Goal: Transaction & Acquisition: Purchase product/service

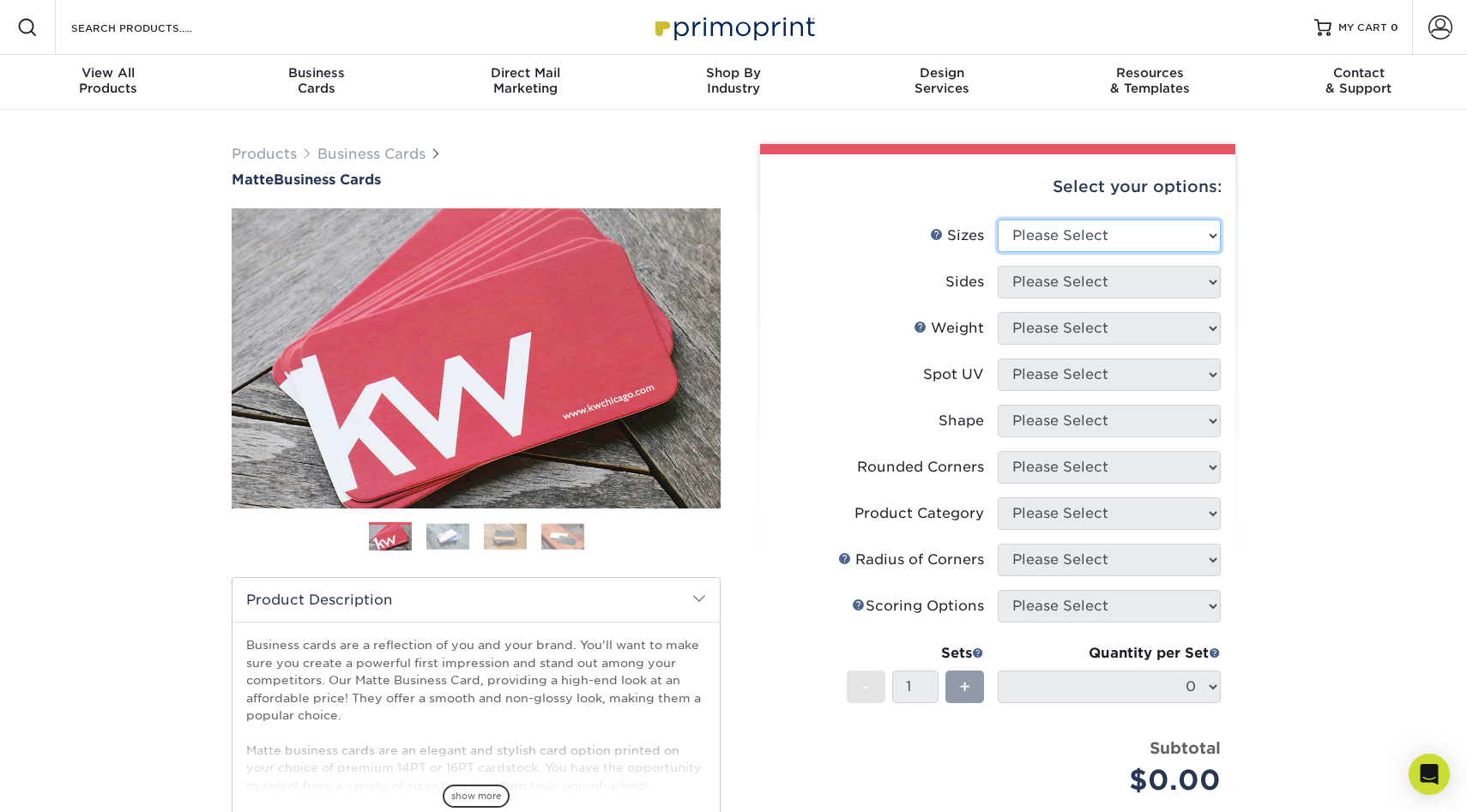
click at [1102, 219] on select "Please Select 1.5" x 3.5" - Mini 1.75" x 3.5" - Mini 2" x 2" - Square 2" x 3" -…" at bounding box center [1109, 235] width 223 height 32
select select "2.00x3.50"
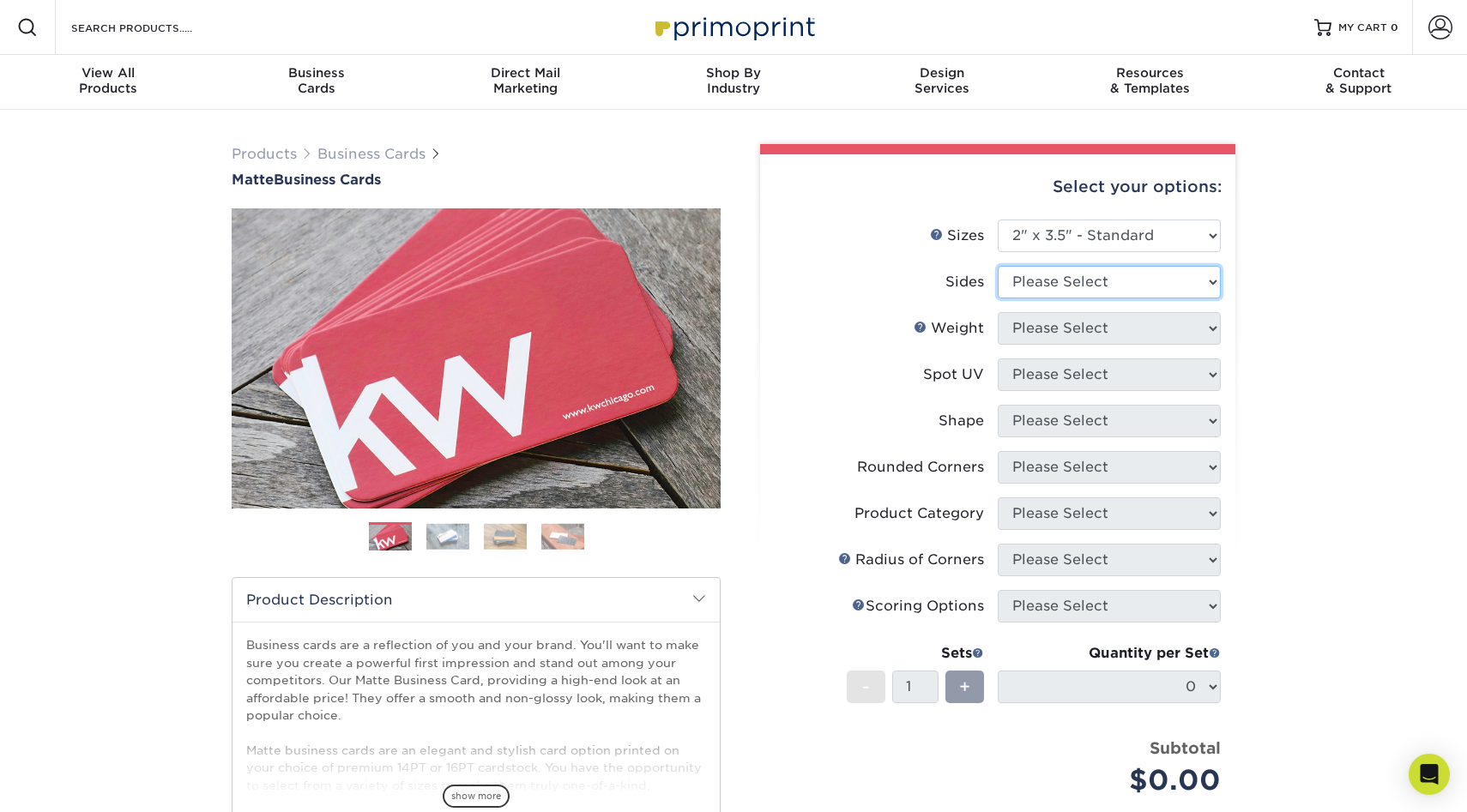
click at [1073, 285] on select "Please Select Print Both Sides Print Front Only" at bounding box center [1109, 282] width 223 height 32
select select "13abbda7-1d64-4f25-8bb2-c179b224825d"
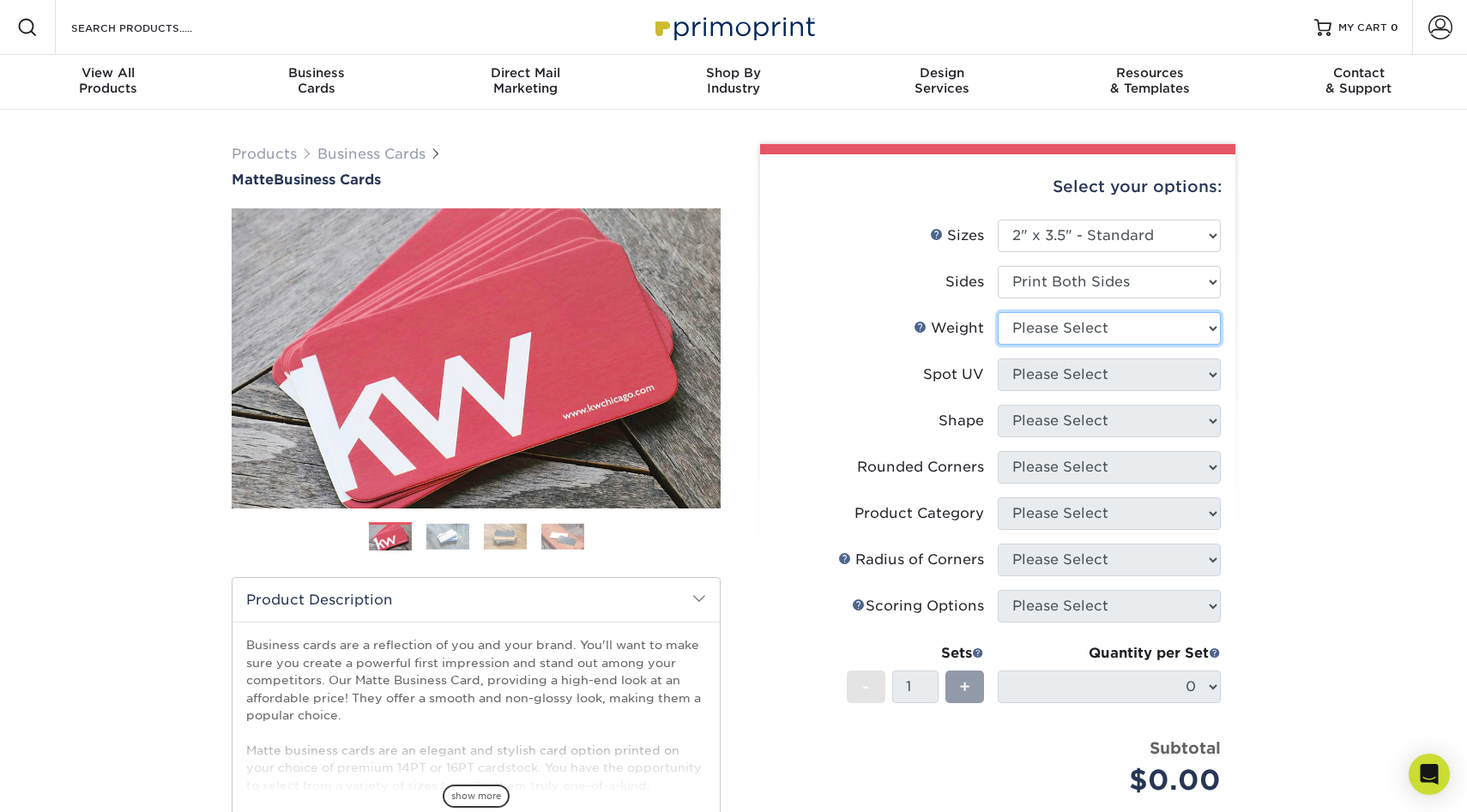
click at [1071, 322] on select "Please Select 16PT 14PT" at bounding box center [1109, 328] width 223 height 32
select select "16PT"
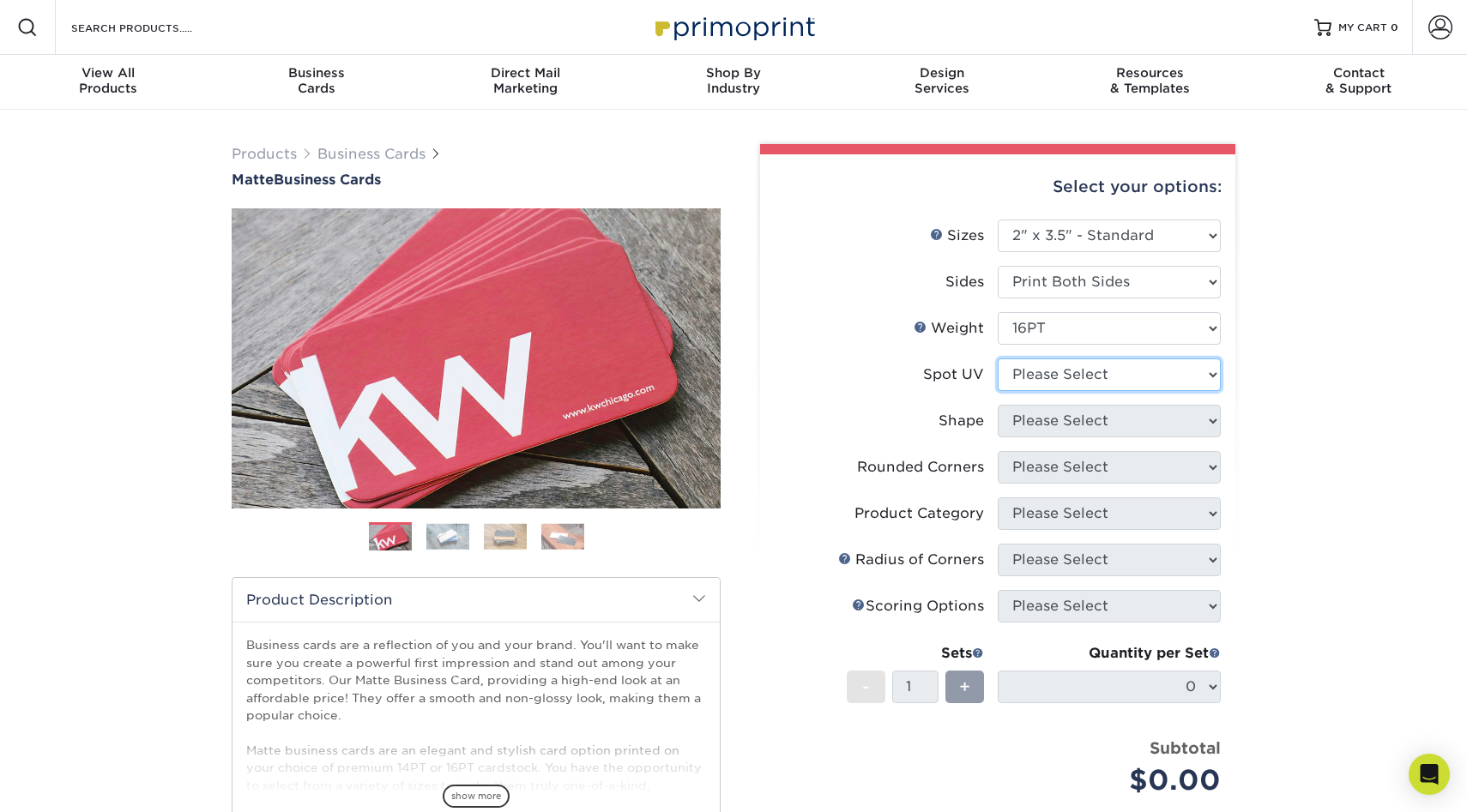
click at [1070, 379] on select "Please Select No Spot UV Front and Back (Both Sides) Front Only Back Only" at bounding box center [1109, 374] width 223 height 32
select select "3"
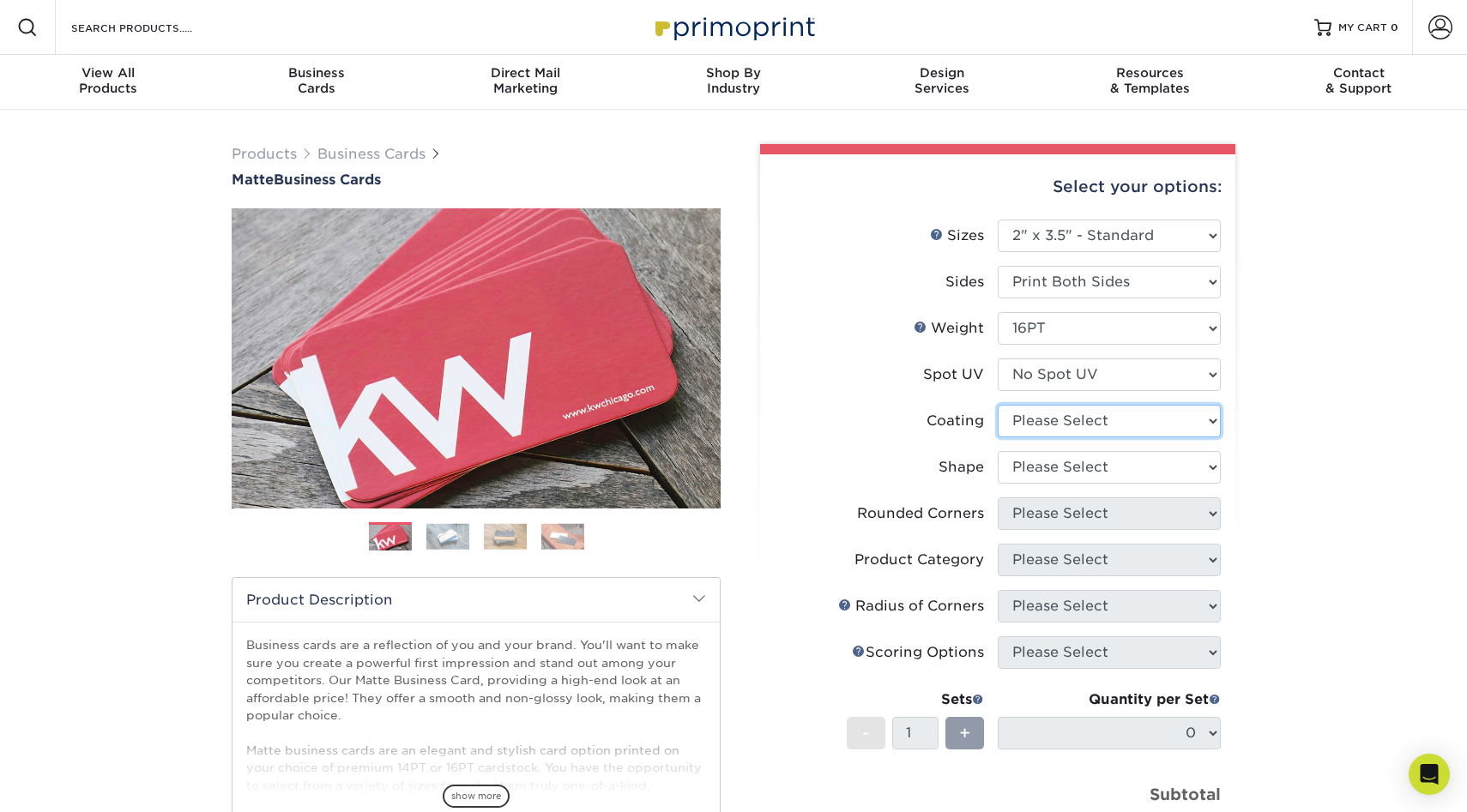
click at [1072, 430] on select at bounding box center [1109, 420] width 223 height 32
select select "121bb7b5-3b4d-429f-bd8d-bbf80e953313"
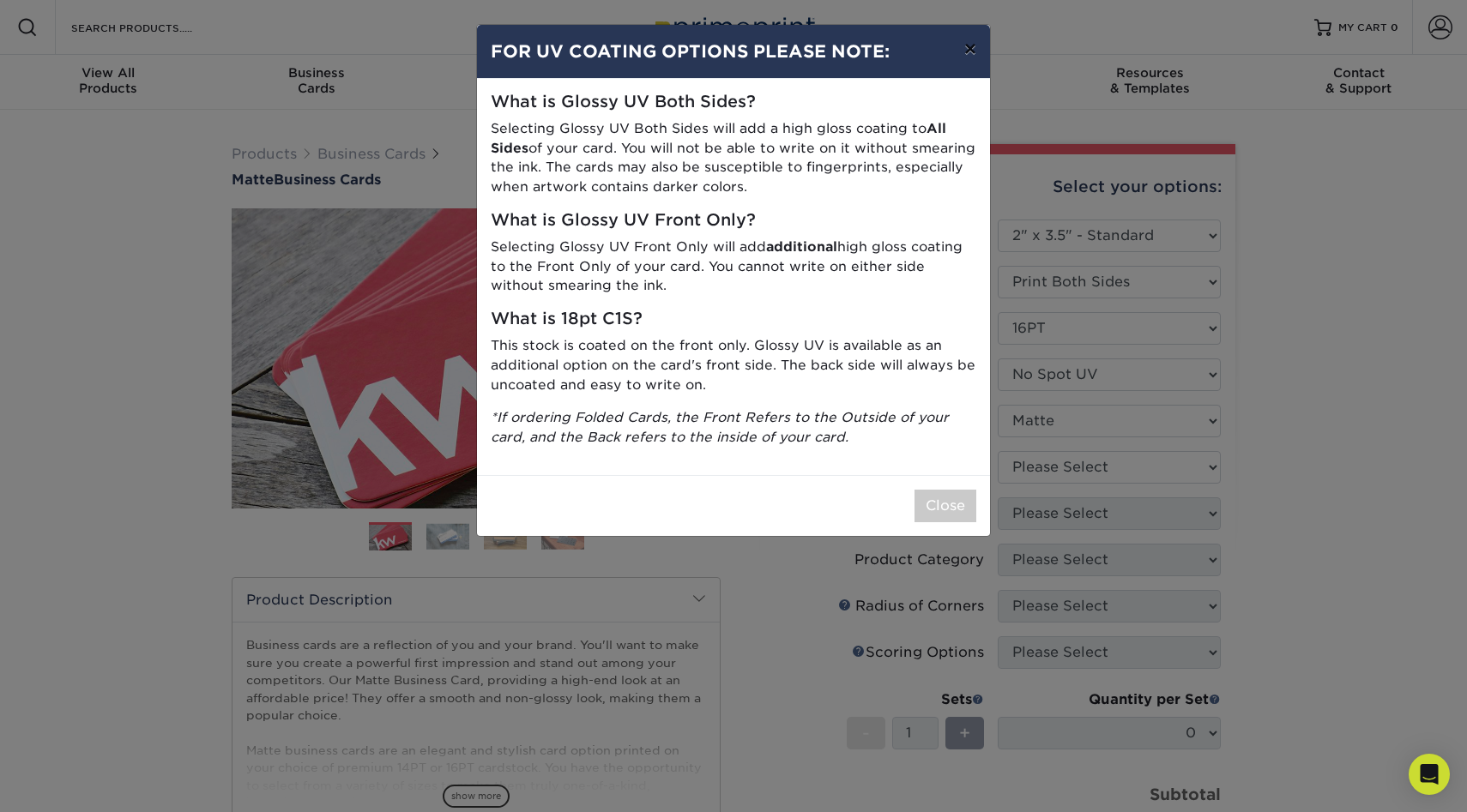
click at [972, 52] on button "×" at bounding box center [970, 49] width 40 height 48
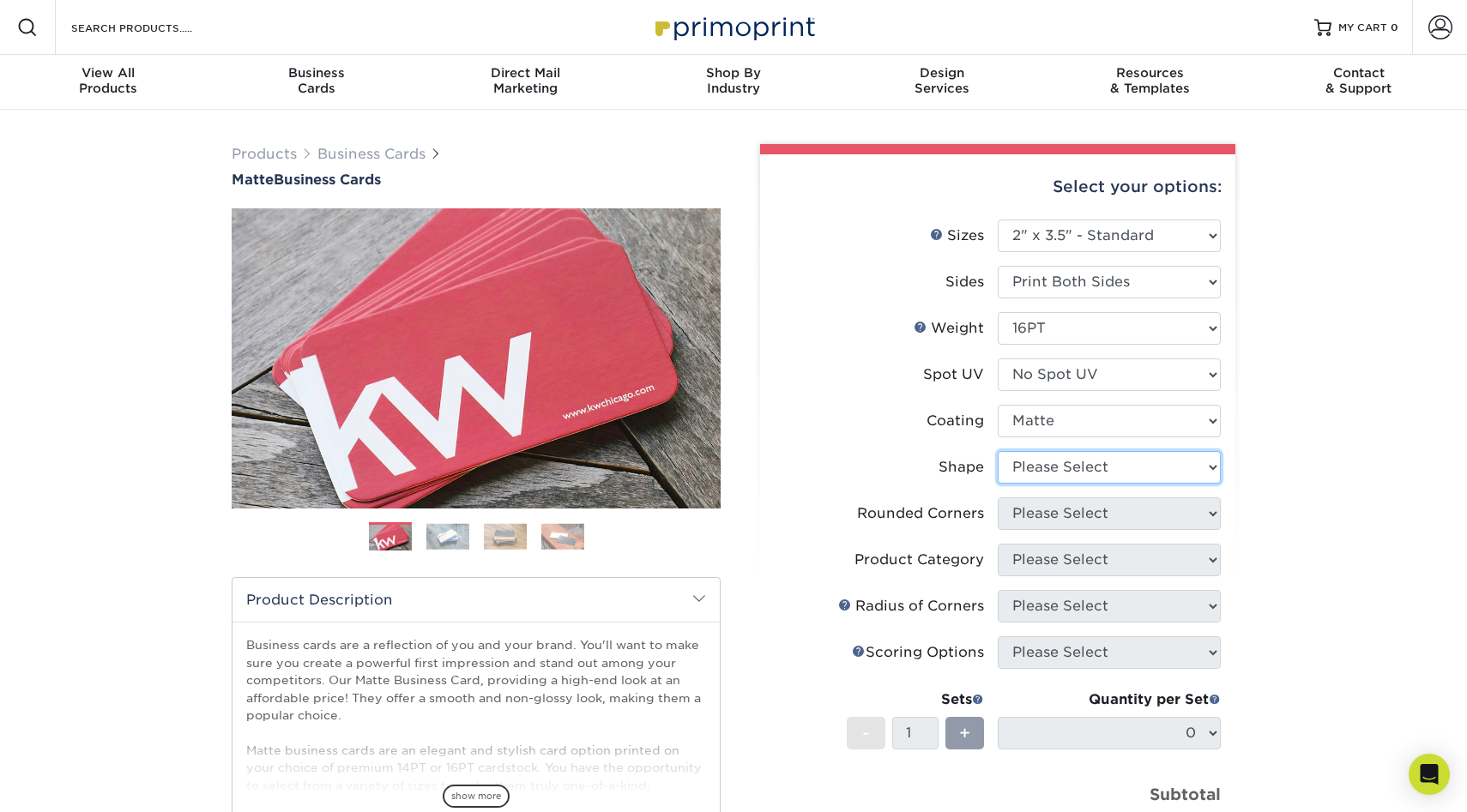
click at [1066, 458] on select "Please Select Standard Oval" at bounding box center [1109, 467] width 223 height 32
select select "standard"
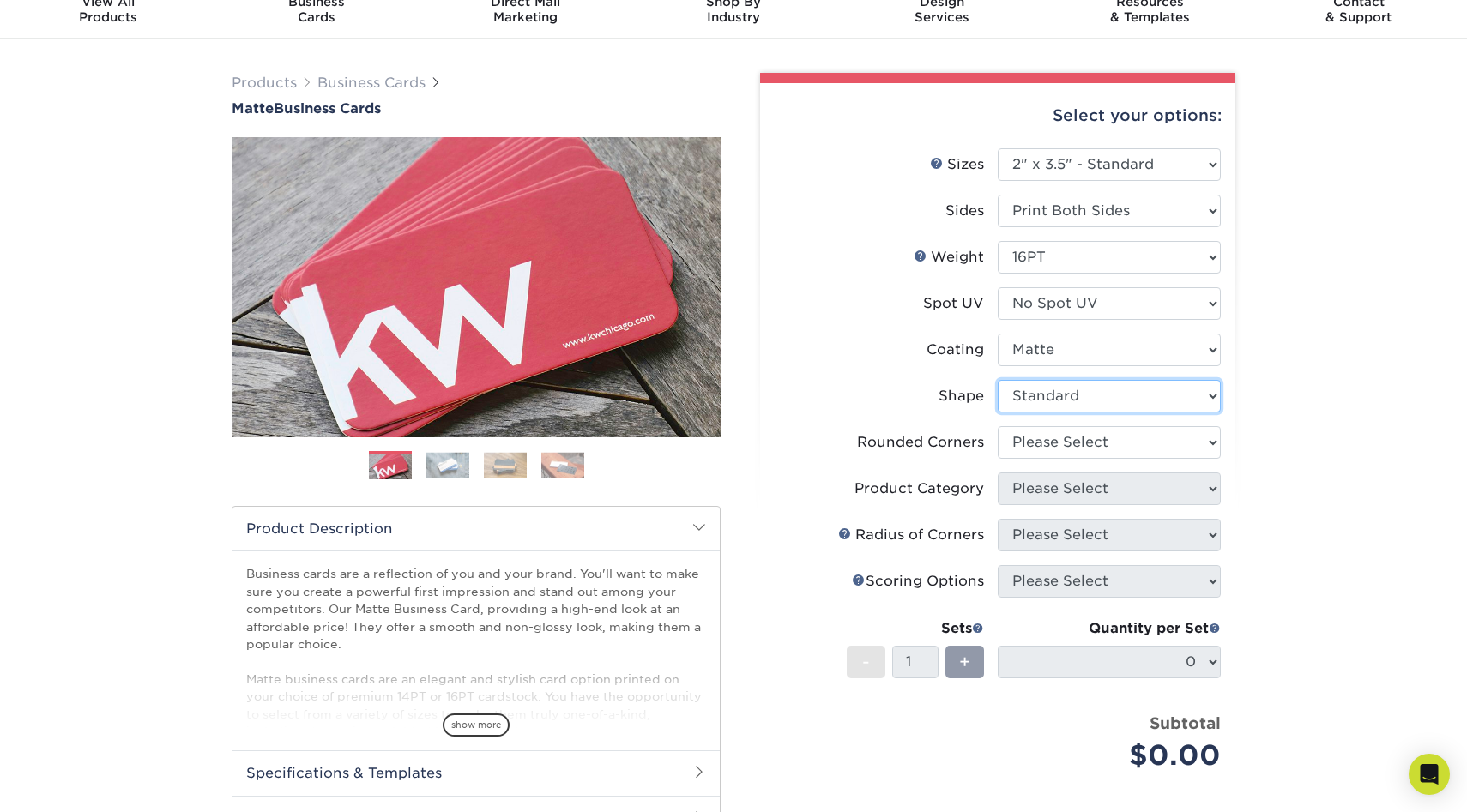
scroll to position [73, 0]
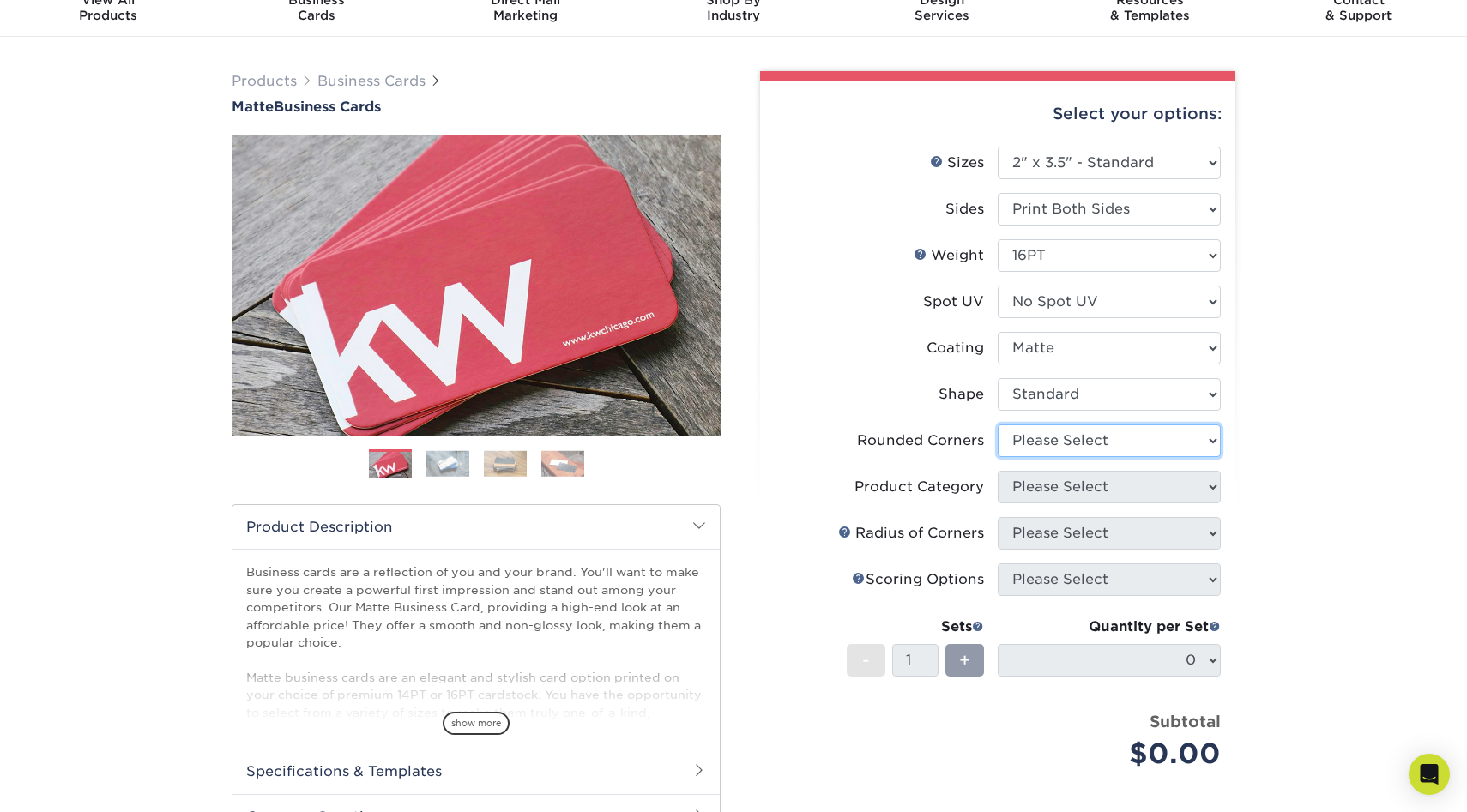
click at [1079, 453] on select "Please Select Yes - Round 2 Corners Yes - Round 4 Corners No" at bounding box center [1109, 440] width 223 height 32
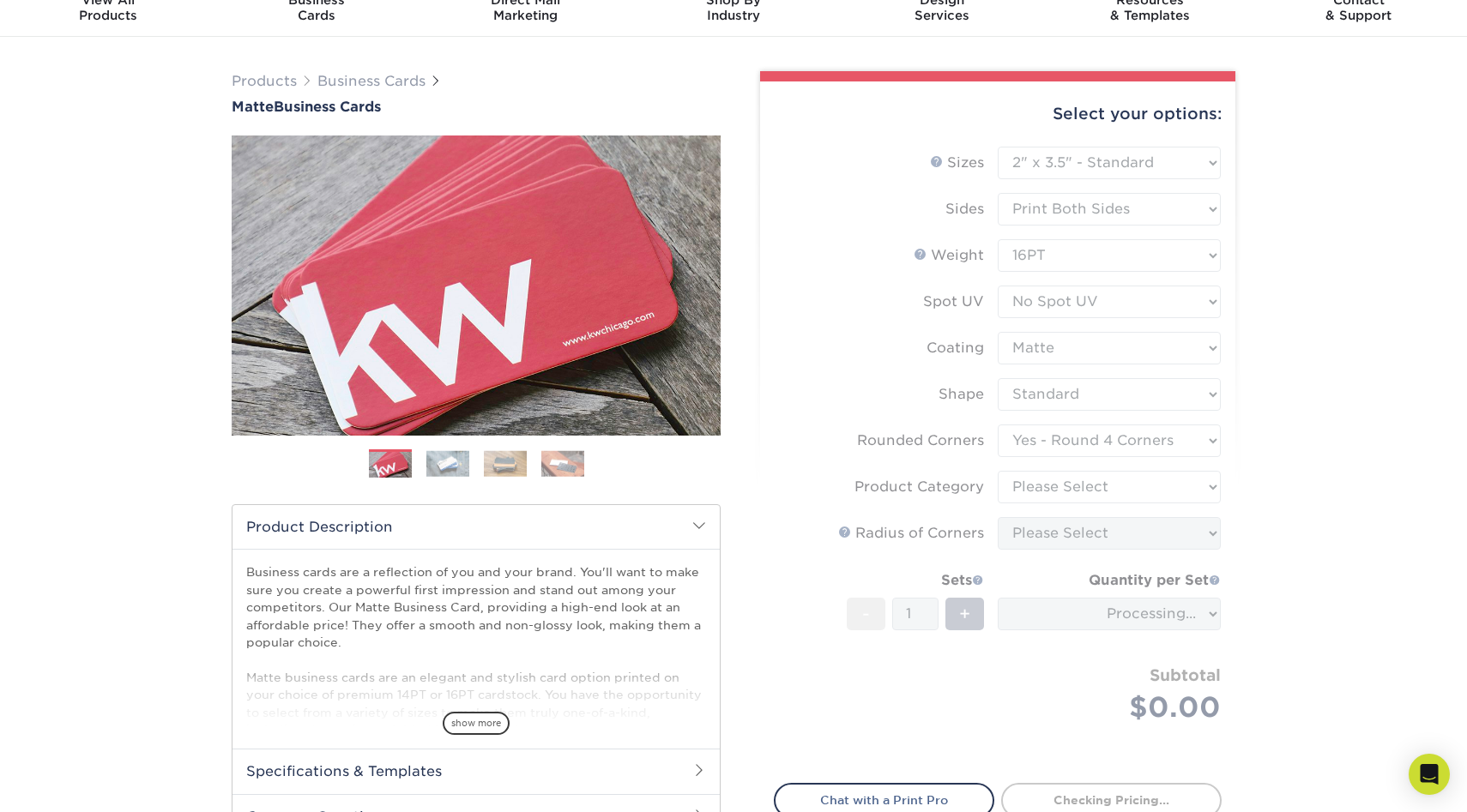
click at [1072, 451] on form "Sizes Help Sizes Please Select 1.5" x 3.5" - Mini 1.75" x 3.5" - Mini 2" x 2" -…" at bounding box center [998, 454] width 448 height 616
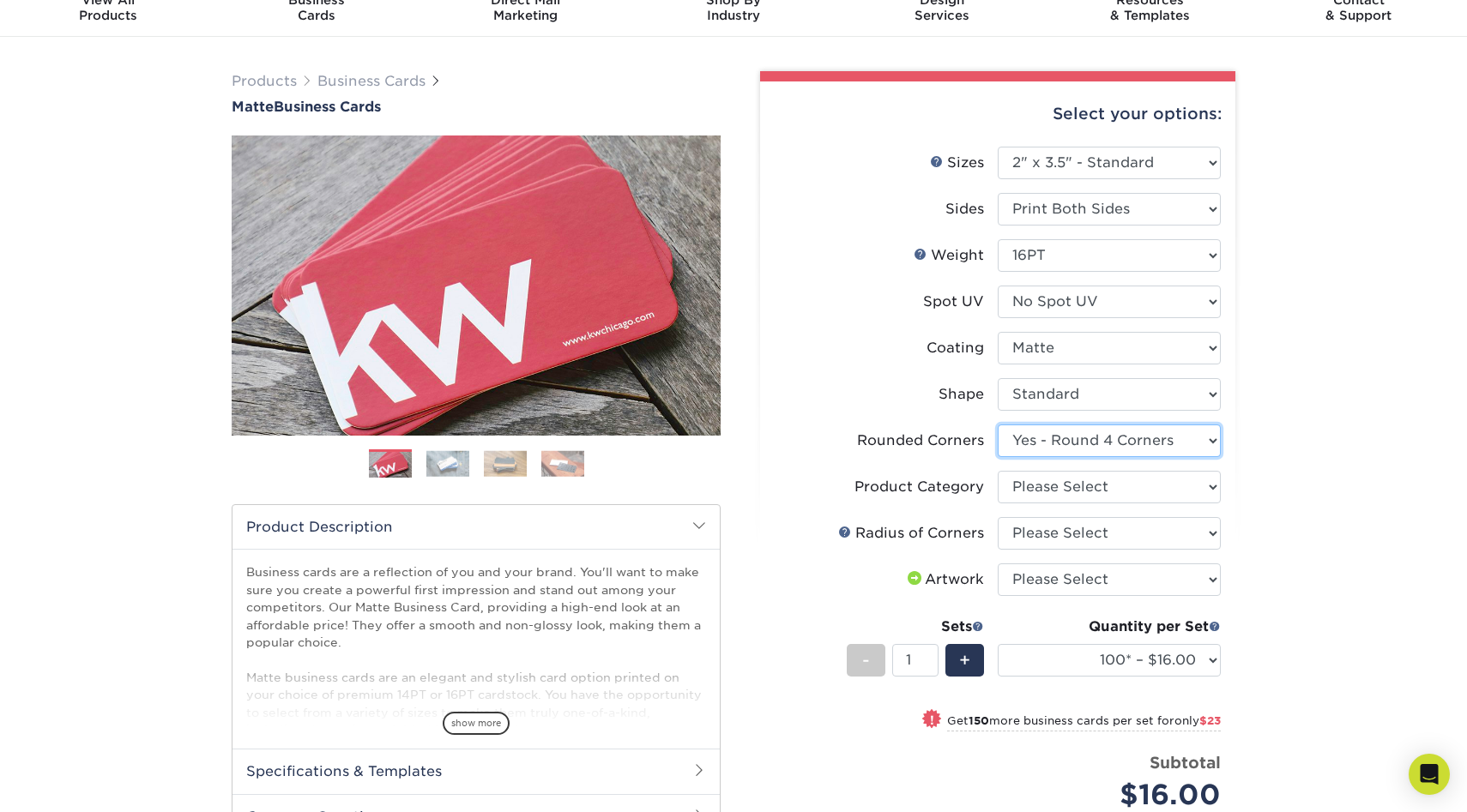
click at [1167, 444] on select "Please Select Yes - Round 2 Corners Yes - Round 4 Corners No" at bounding box center [1109, 440] width 223 height 32
select select "0"
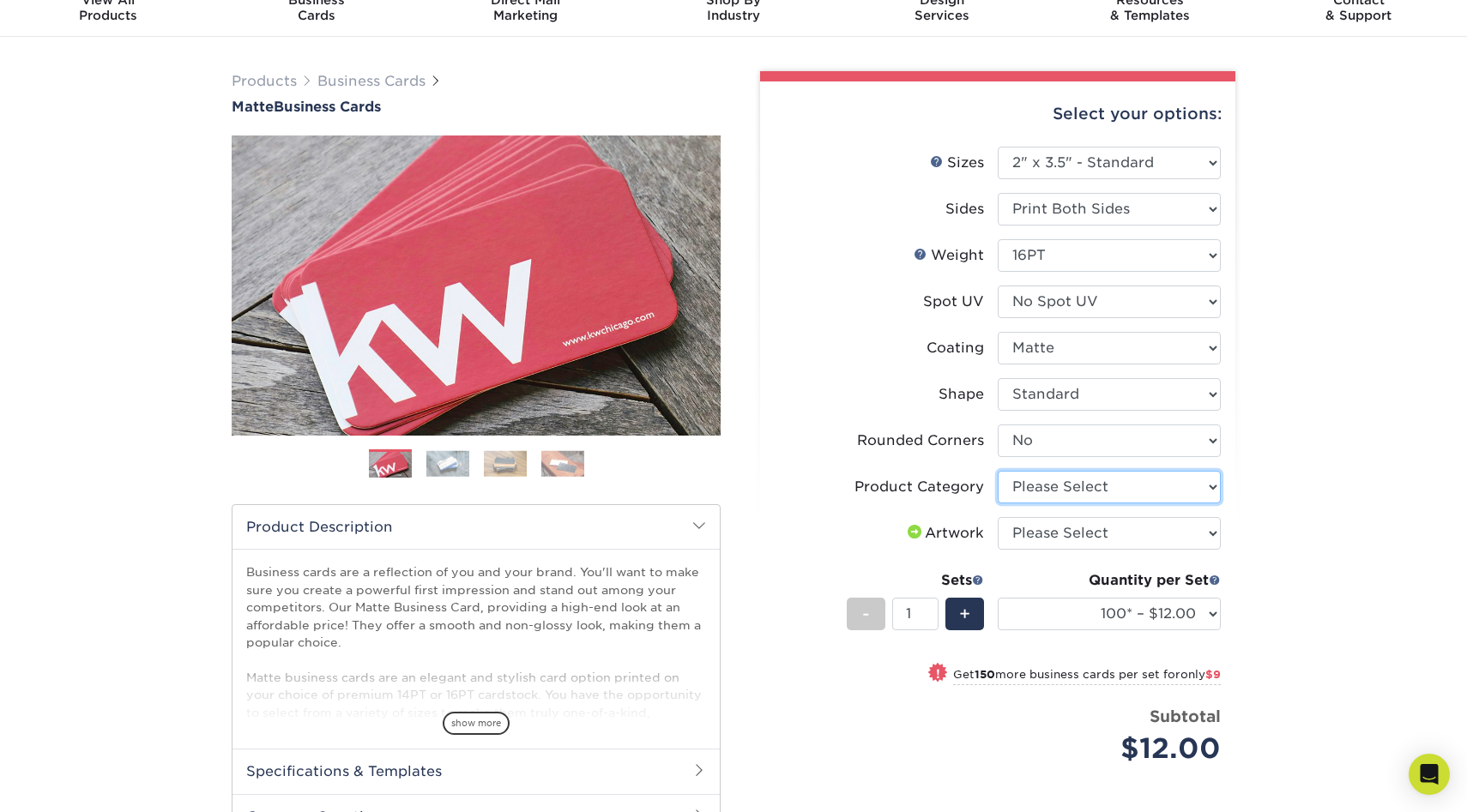
click at [1144, 481] on select "Please Select Business Cards" at bounding box center [1109, 487] width 223 height 32
select select "3b5148f1-0588-4f88-a218-97bcfdce65c1"
click at [1123, 545] on select "Please Select I will upload files I need a design - $100" at bounding box center [1109, 533] width 223 height 32
select select "upload"
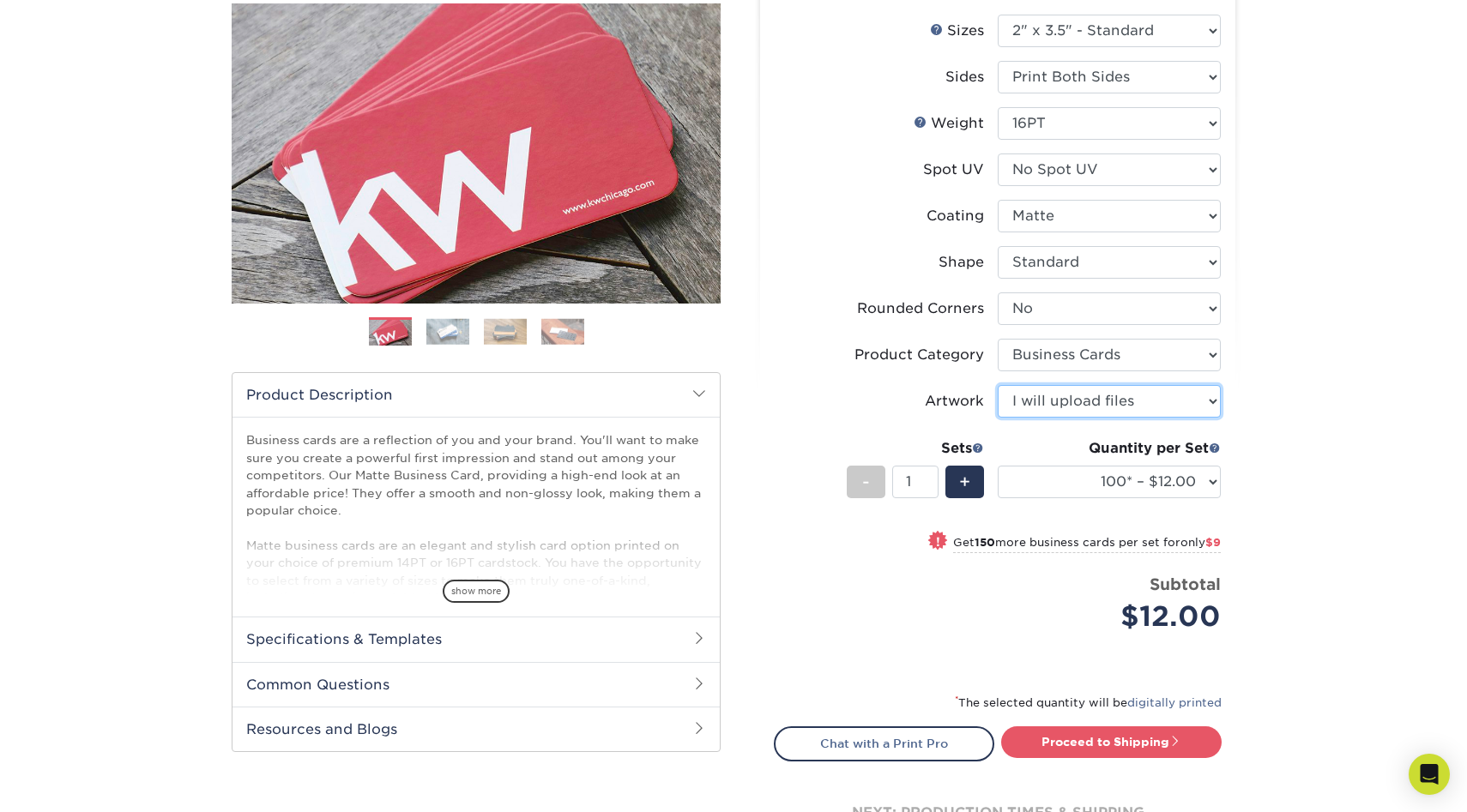
scroll to position [209, 0]
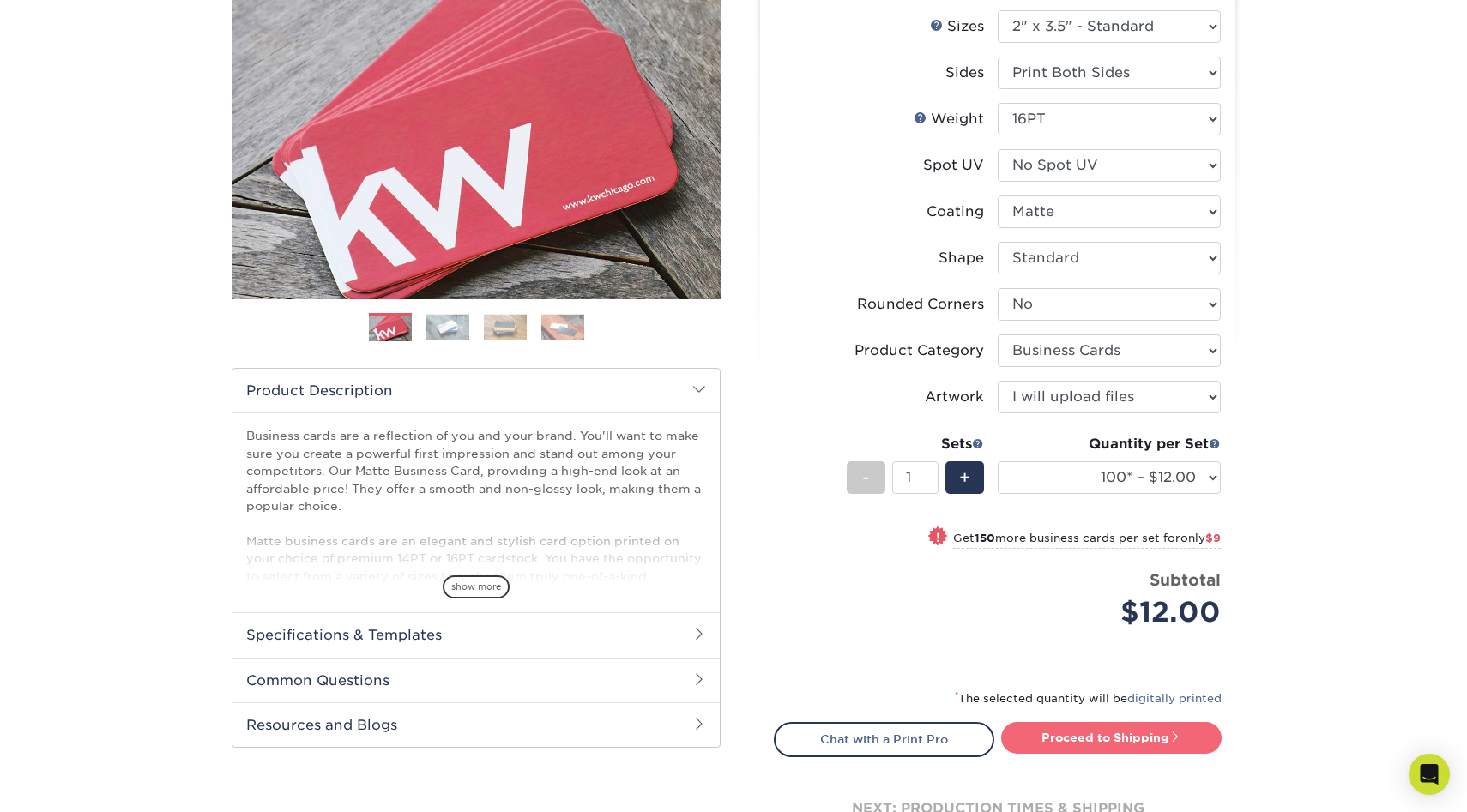
click at [1092, 751] on link "Proceed to Shipping" at bounding box center [1111, 737] width 220 height 31
type input "Set 1"
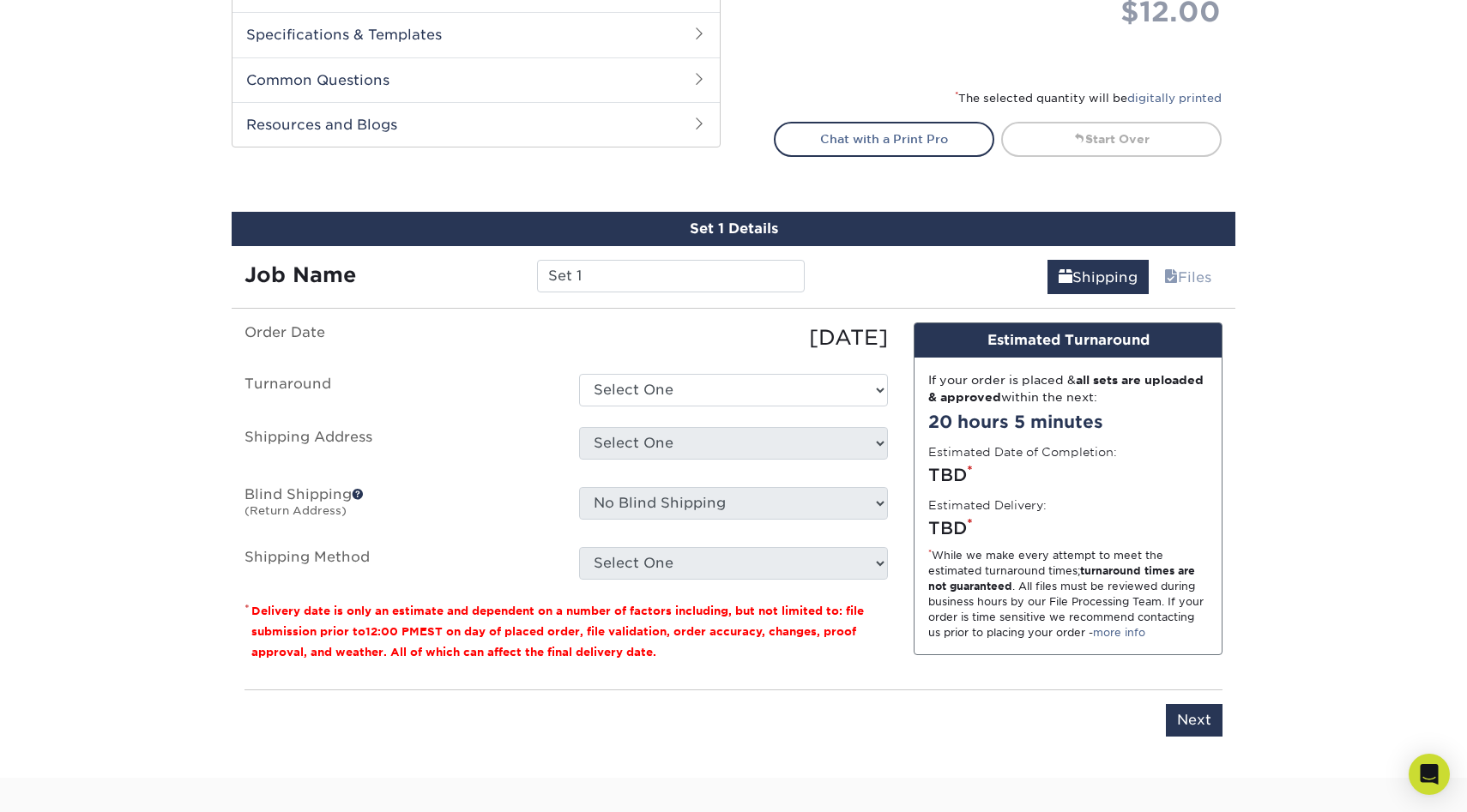
scroll to position [977, 0]
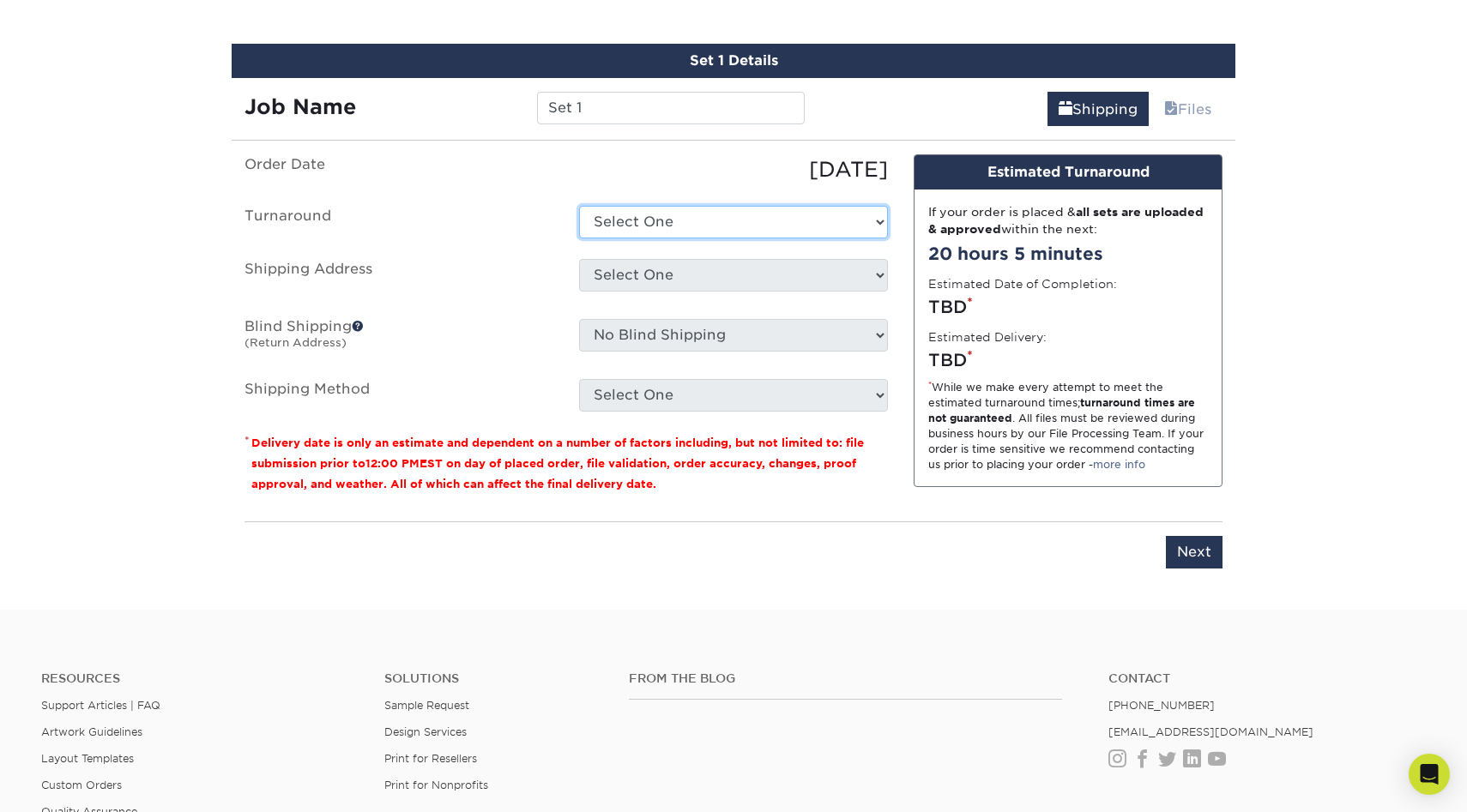
click at [810, 223] on select "Select One 2-4 Business Days 2 Day Next Business Day" at bounding box center [733, 222] width 309 height 32
select select "47dbf4b1-3bfd-4687-b793-fcd3ee179f06"
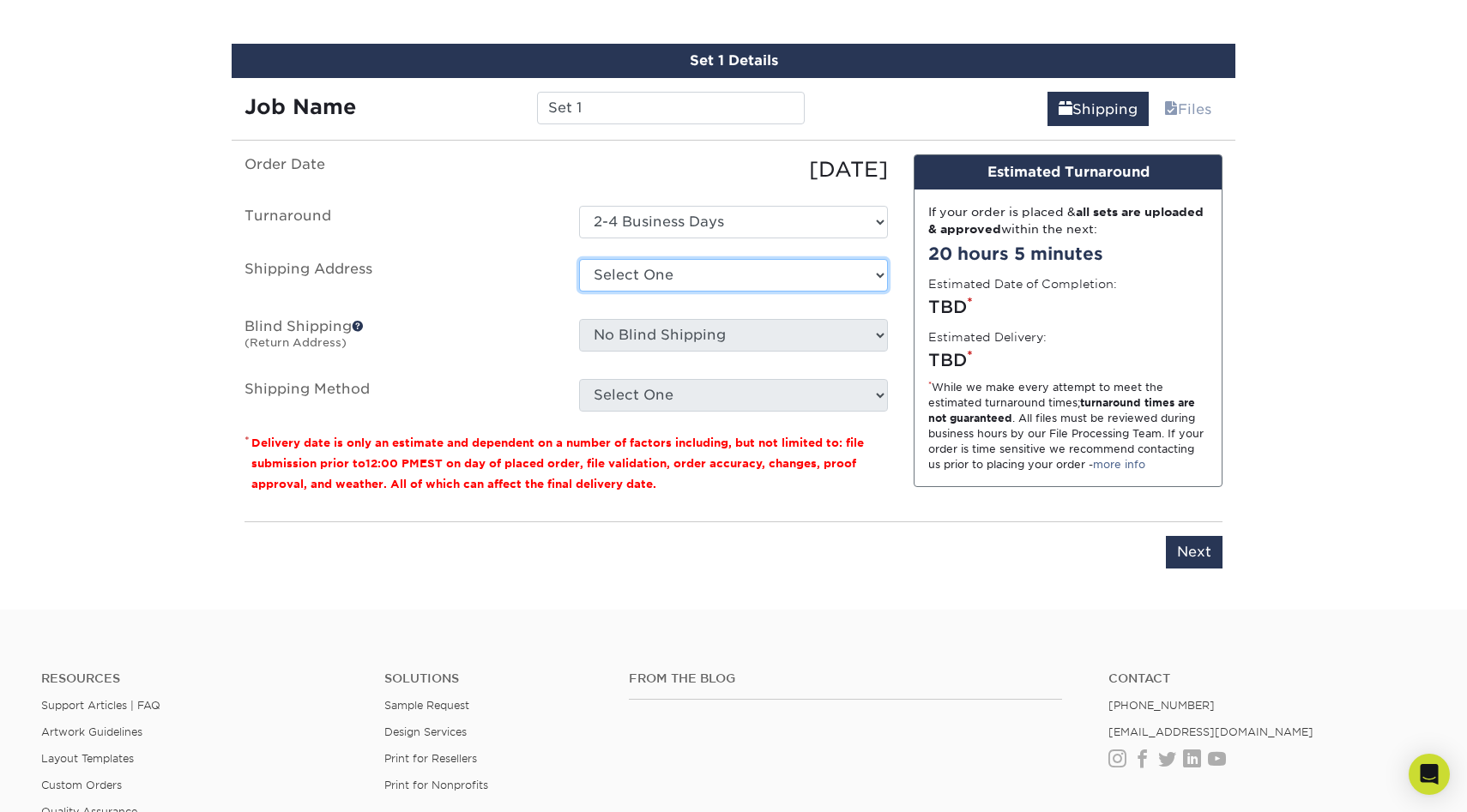
click at [788, 275] on select "Select One + Add New Address - Login" at bounding box center [733, 275] width 309 height 32
select select "newaddress"
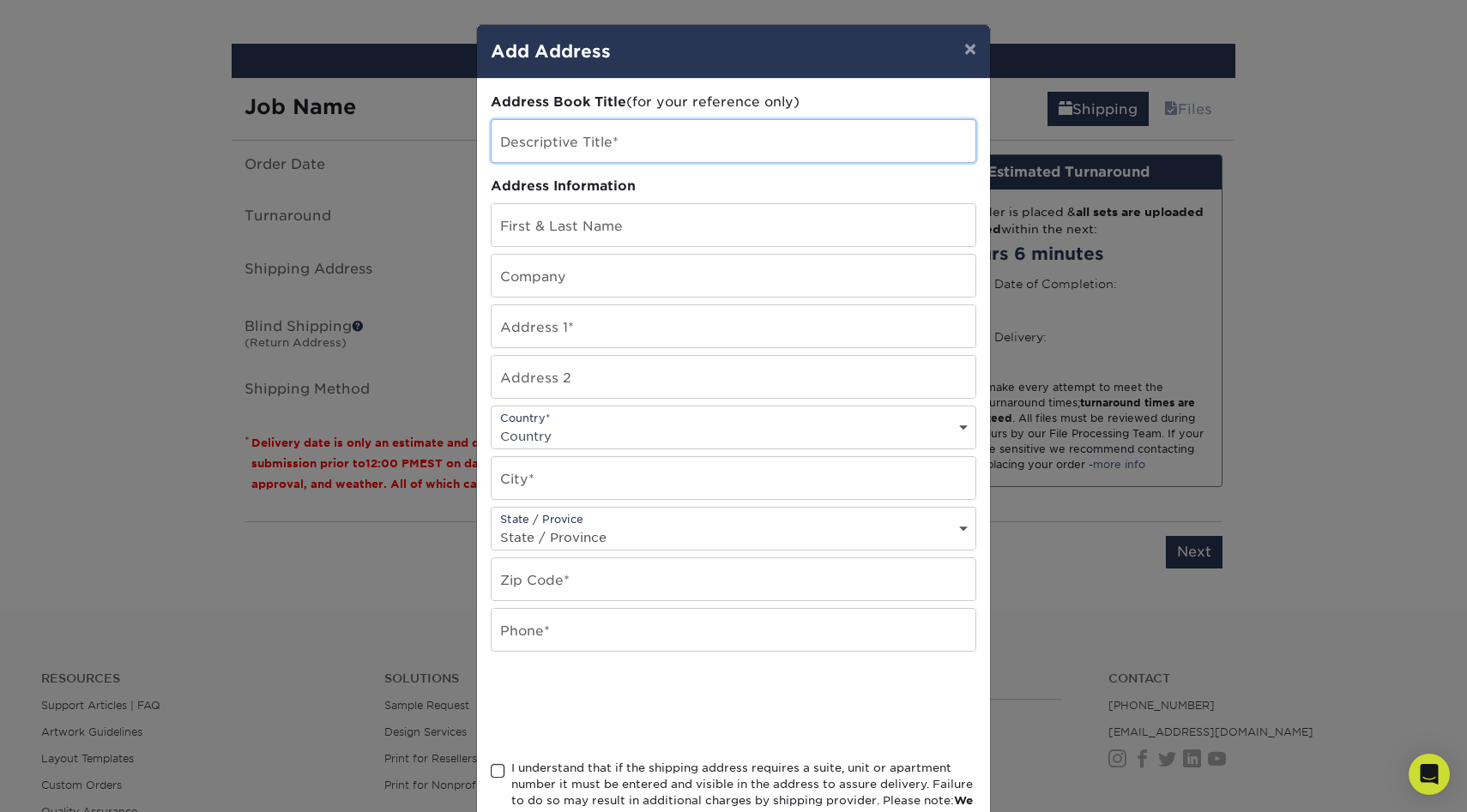
click at [706, 149] on input "text" at bounding box center [733, 141] width 484 height 42
type input "Charlotte NC"
click at [673, 211] on input "text" at bounding box center [733, 225] width 484 height 42
type input "Caitlin Rattigan"
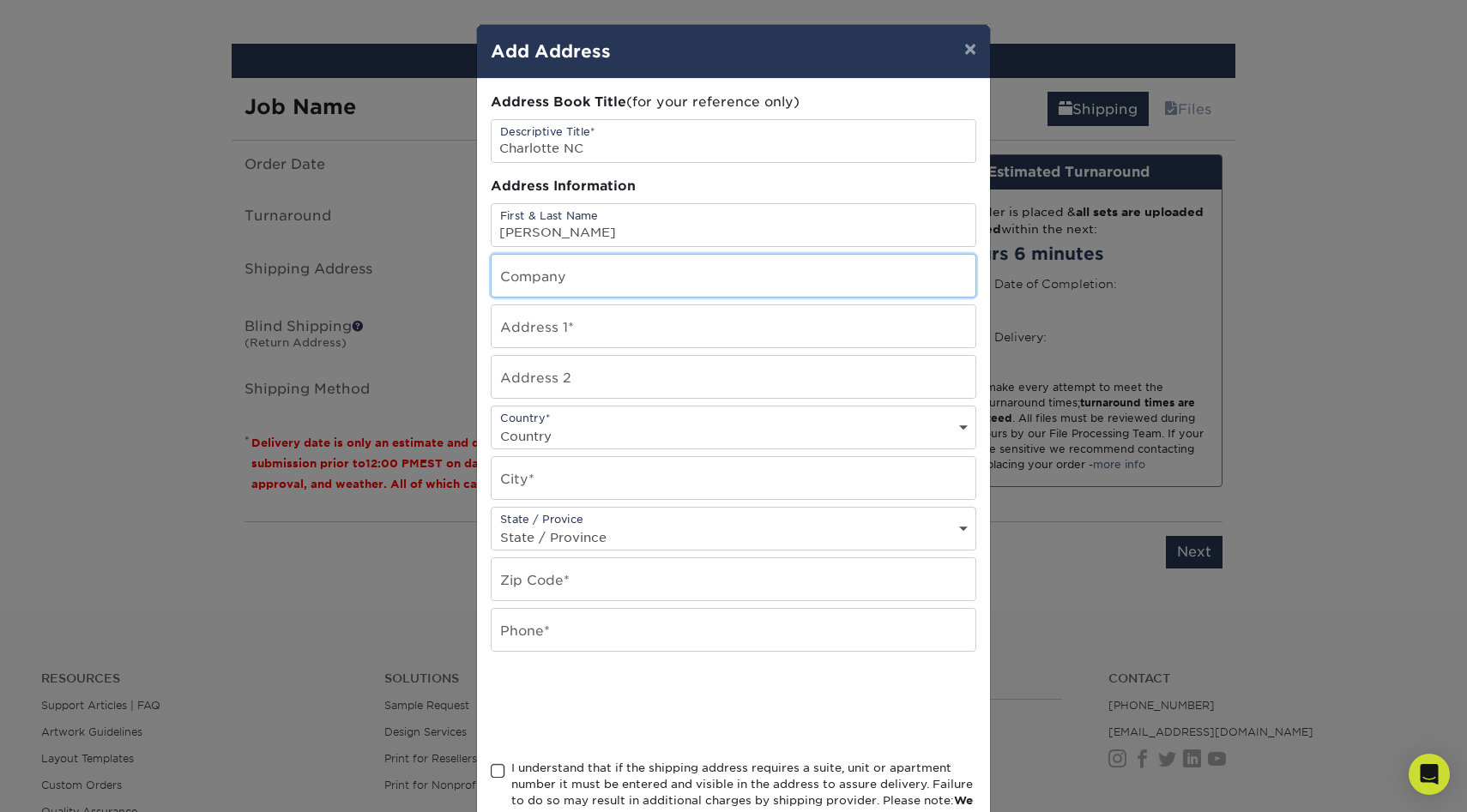
click at [628, 272] on input "text" at bounding box center [733, 275] width 484 height 42
type input "Everspring LLC"
click at [594, 314] on input "text" at bounding box center [733, 326] width 484 height 42
drag, startPoint x: 627, startPoint y: 283, endPoint x: 440, endPoint y: 283, distance: 187.0
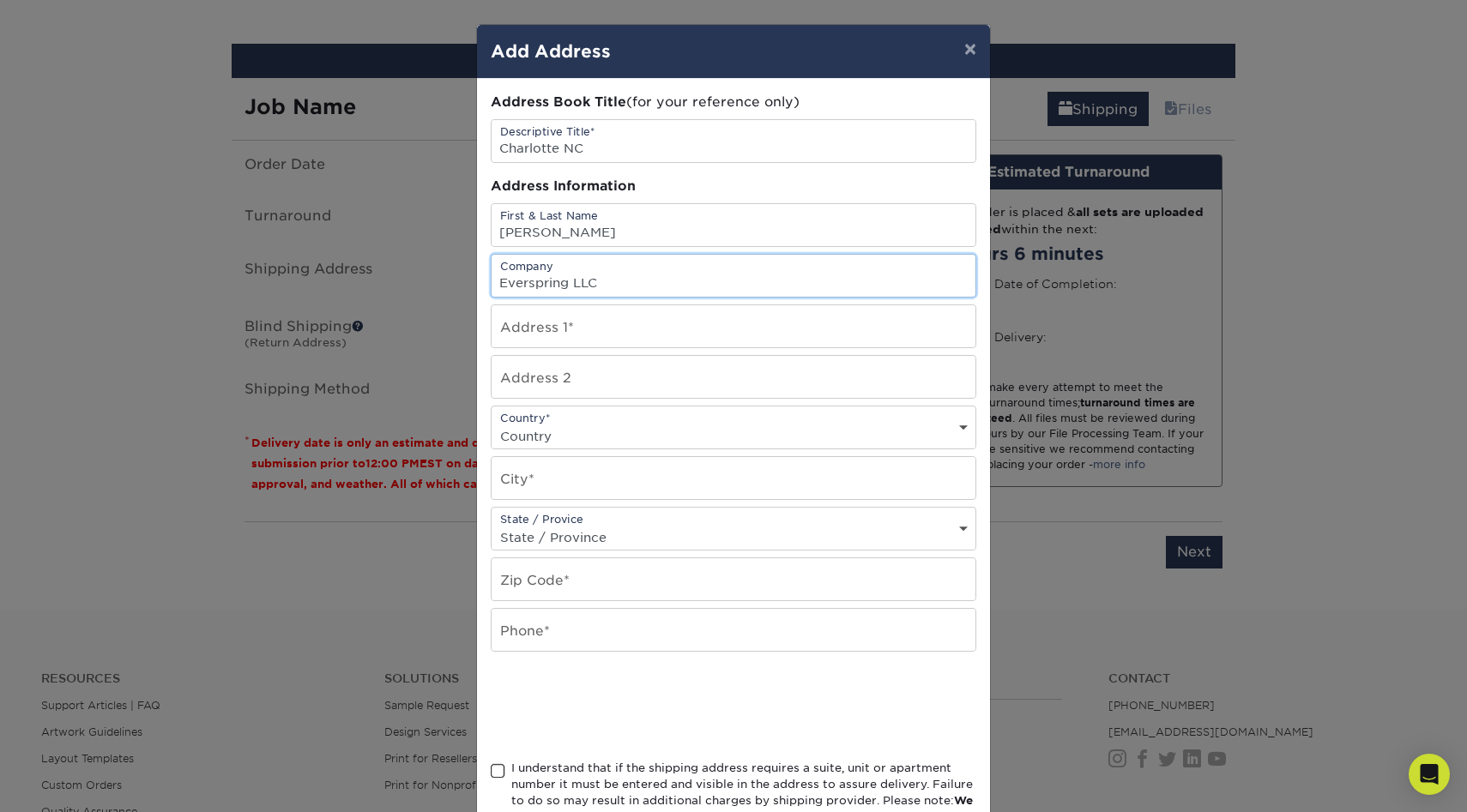
click at [440, 283] on div "× Add Address Address Book Title (for your reference only) Descriptive Title* C…" at bounding box center [733, 406] width 1467 height 812
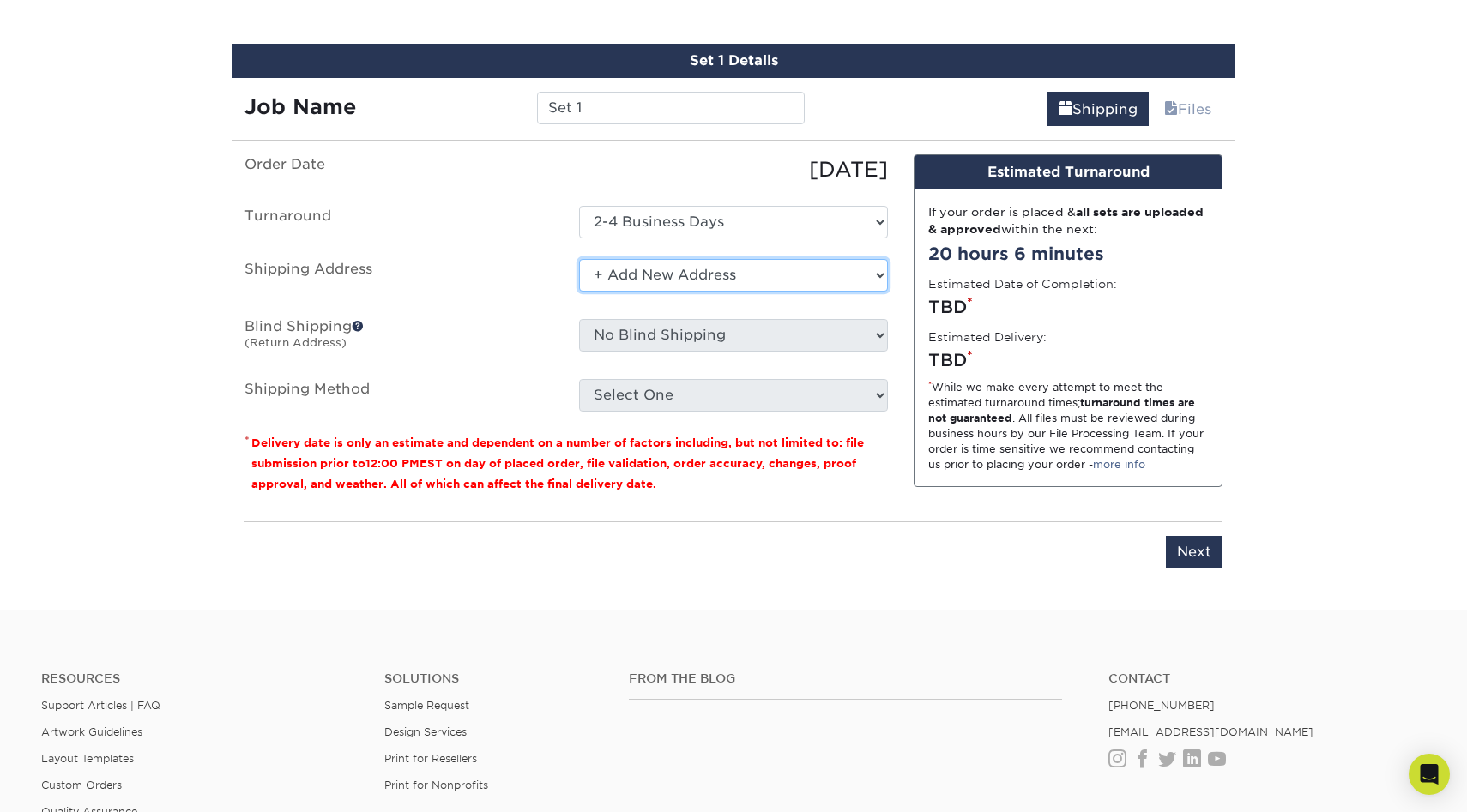
click at [682, 281] on select "Select One + Add New Address - Login" at bounding box center [733, 275] width 309 height 32
click at [719, 265] on select "Select One + Add New Address - Login" at bounding box center [733, 275] width 309 height 32
click at [735, 438] on small "Delivery date is only an estimate and dependent on a number of factors includin…" at bounding box center [557, 464] width 612 height 54
click at [757, 269] on select "Select One + Add New Address - Login" at bounding box center [733, 275] width 309 height 32
select select "-1"
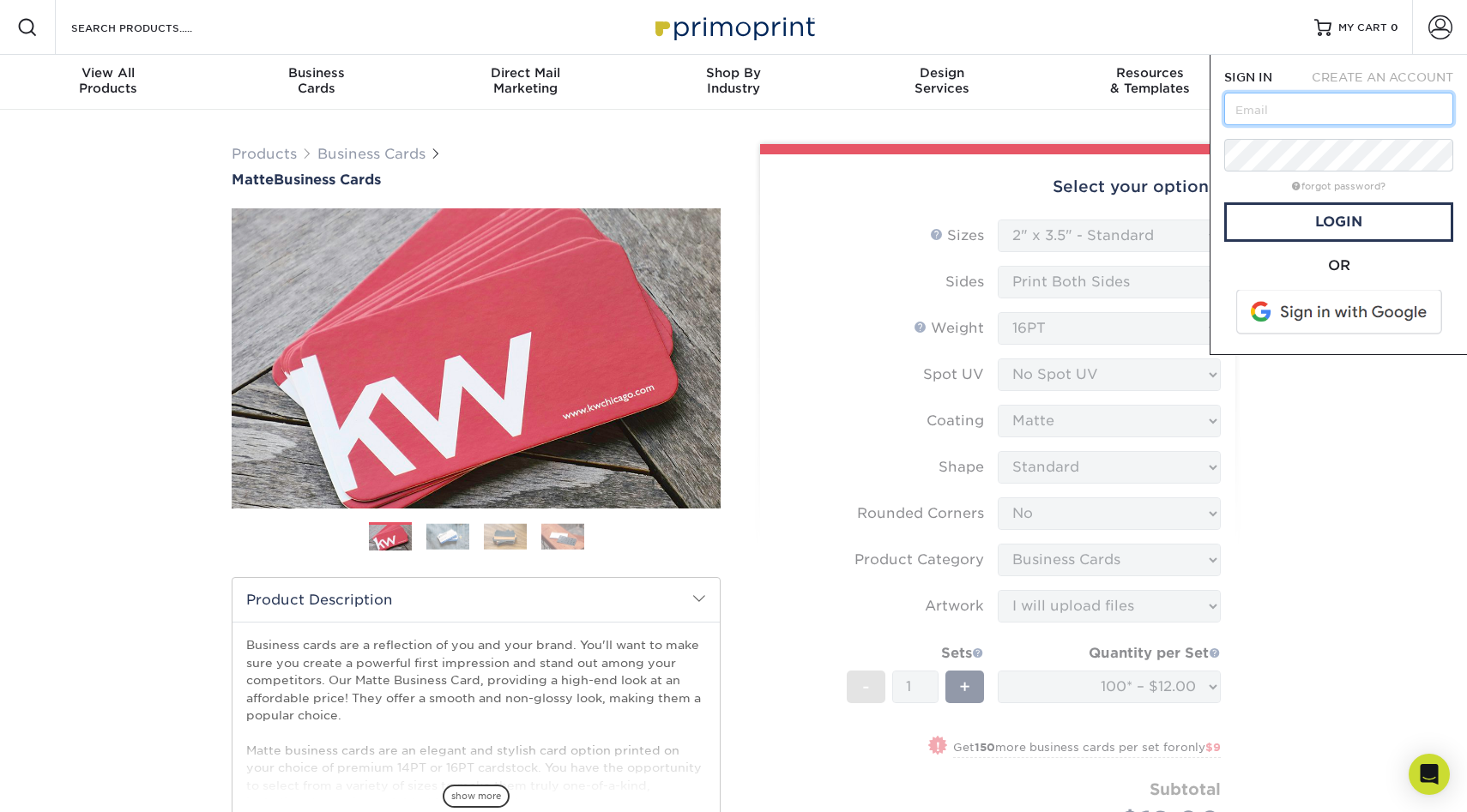
click at [1276, 125] on form "SIGN IN CREATE AN ACCOUNT forgot password? All fields are required. Login OR" at bounding box center [1339, 204] width 229 height 272
click at [1274, 114] on input "text" at bounding box center [1339, 109] width 229 height 32
click at [1403, 113] on input "text" at bounding box center [1339, 109] width 229 height 32
type input "[PERSON_NAME][EMAIL_ADDRESS][DOMAIN_NAME]"
click at [1359, 215] on link "Login" at bounding box center [1339, 222] width 229 height 40
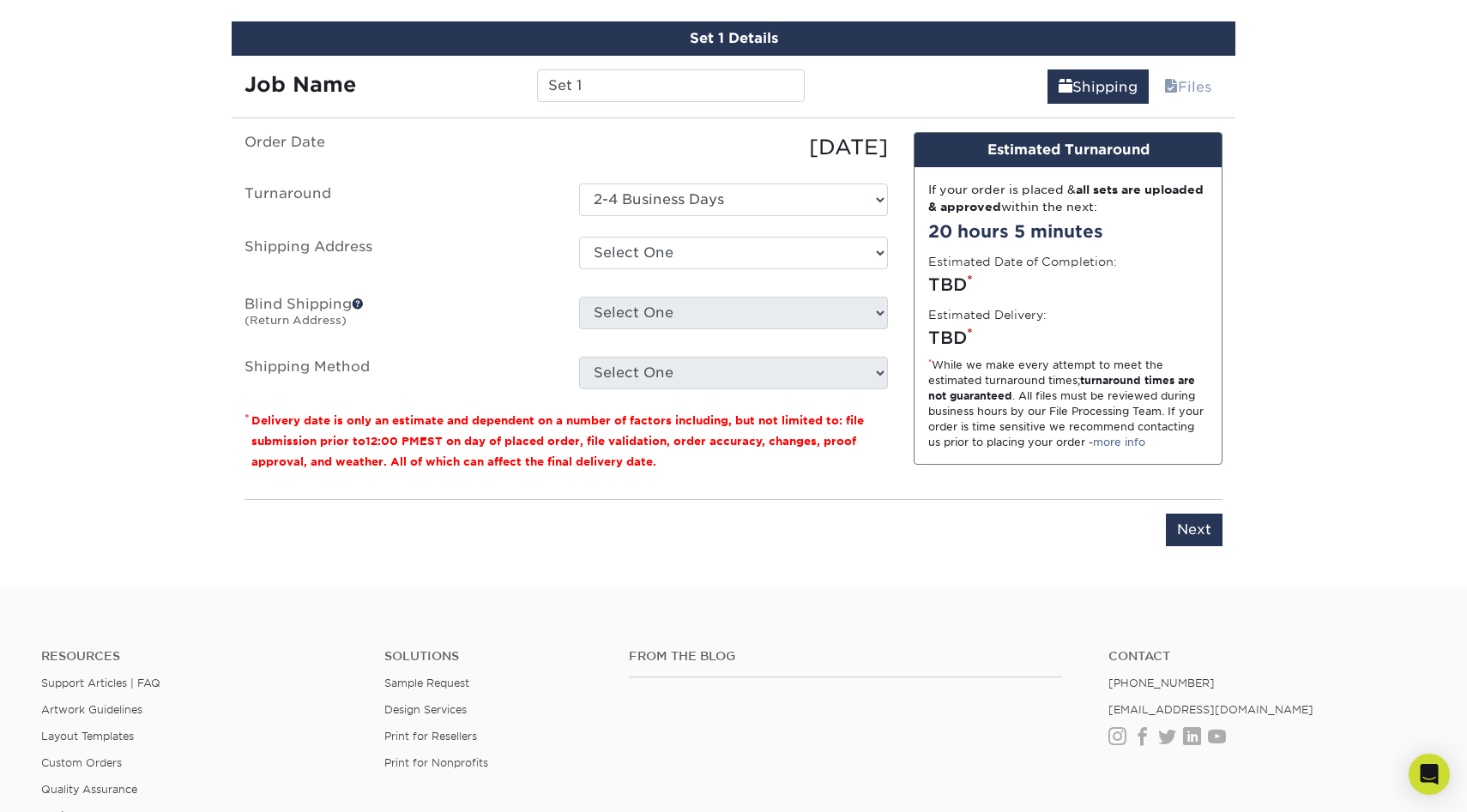
scroll to position [987, 0]
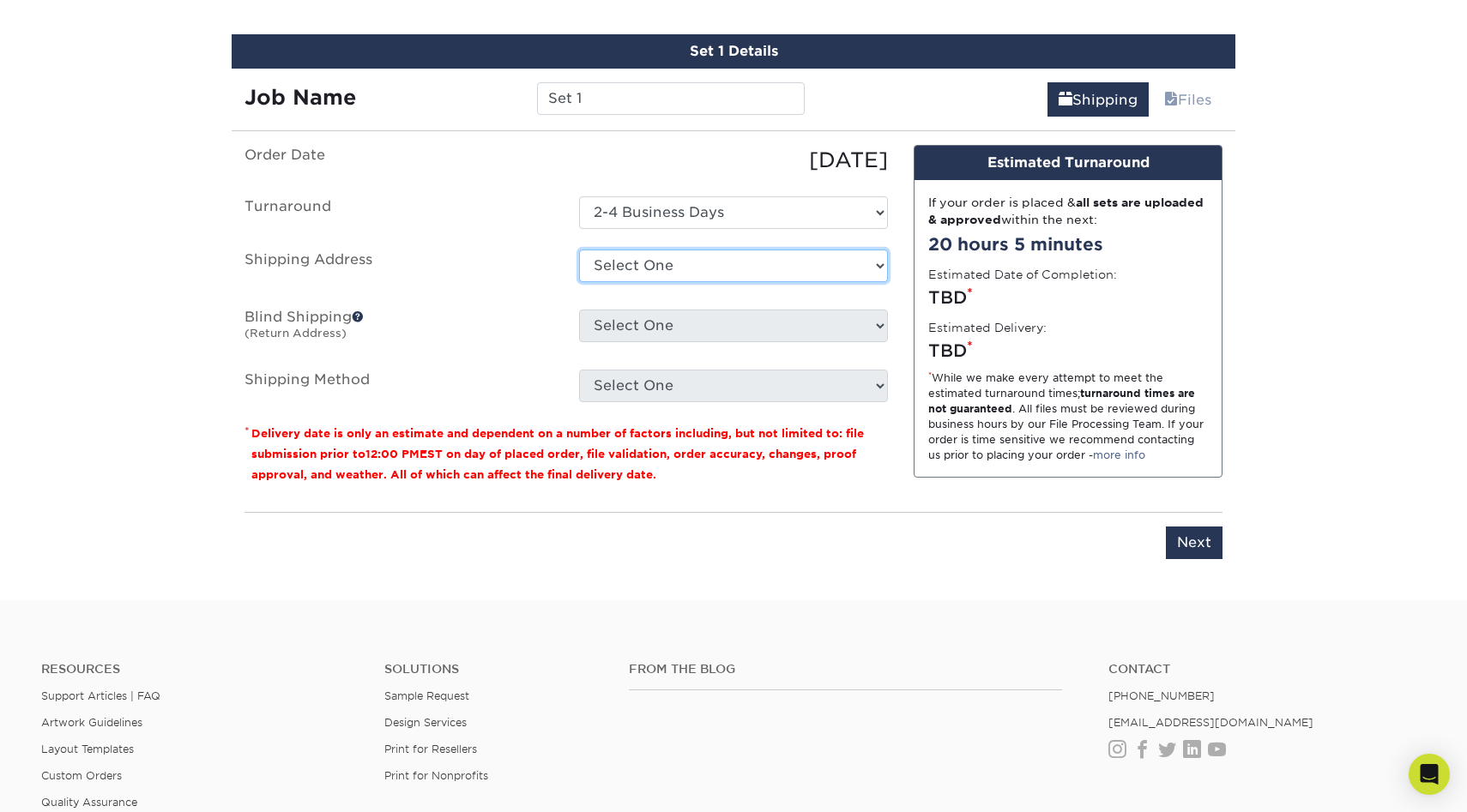
click at [811, 259] on select "Select One 604 TUXWORTH CIR, DECATUR, GA 3111 WHITING AVE, CHARLOTTE, NC 3111 W…" at bounding box center [733, 265] width 309 height 32
select select "256588"
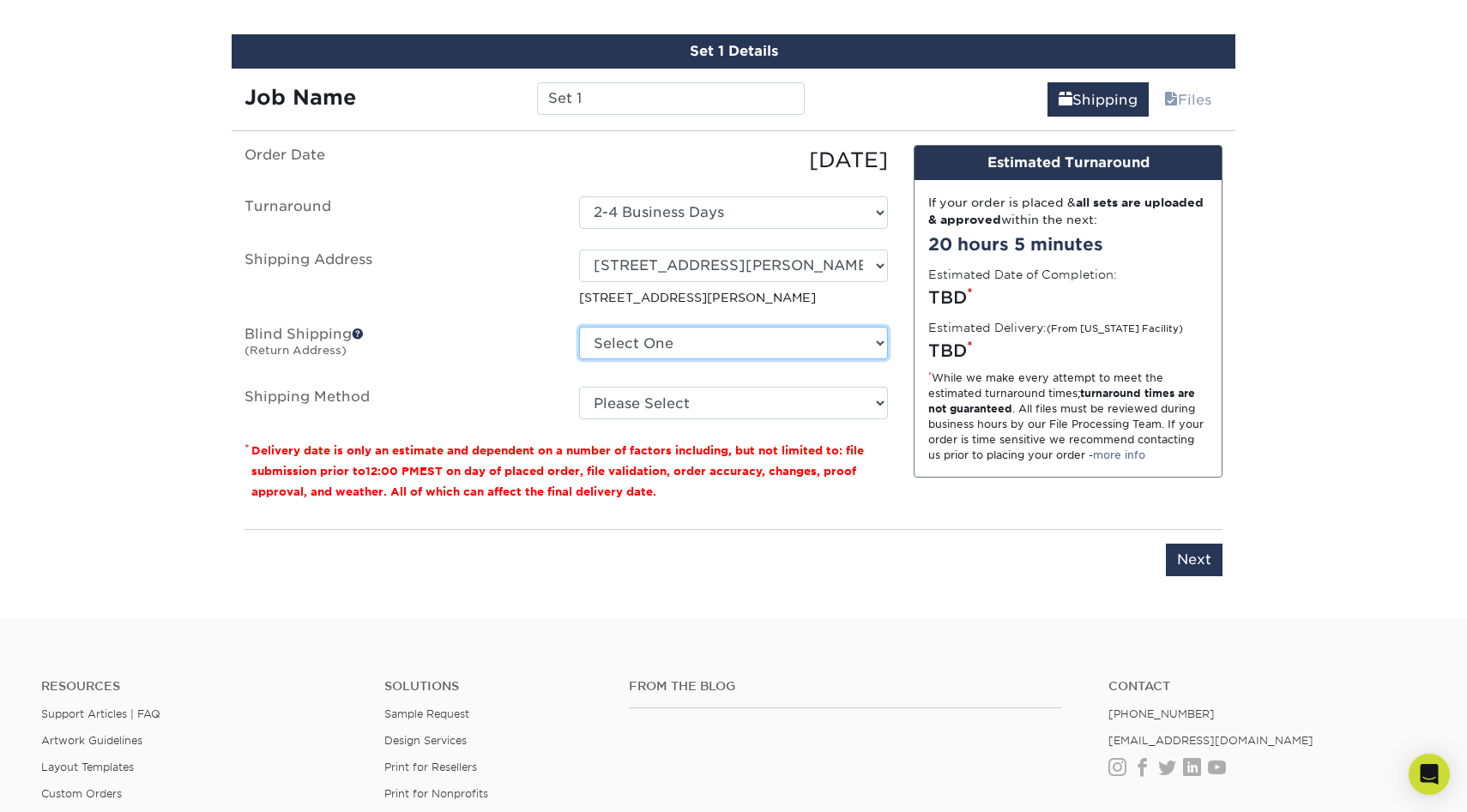
click at [792, 342] on select "Select One 604 TUXWORTH CIR, DECATUR, GA 3111 WHITING AVE, CHARLOTTE, NC 3111 W…" at bounding box center [733, 343] width 309 height 32
select select "256588"
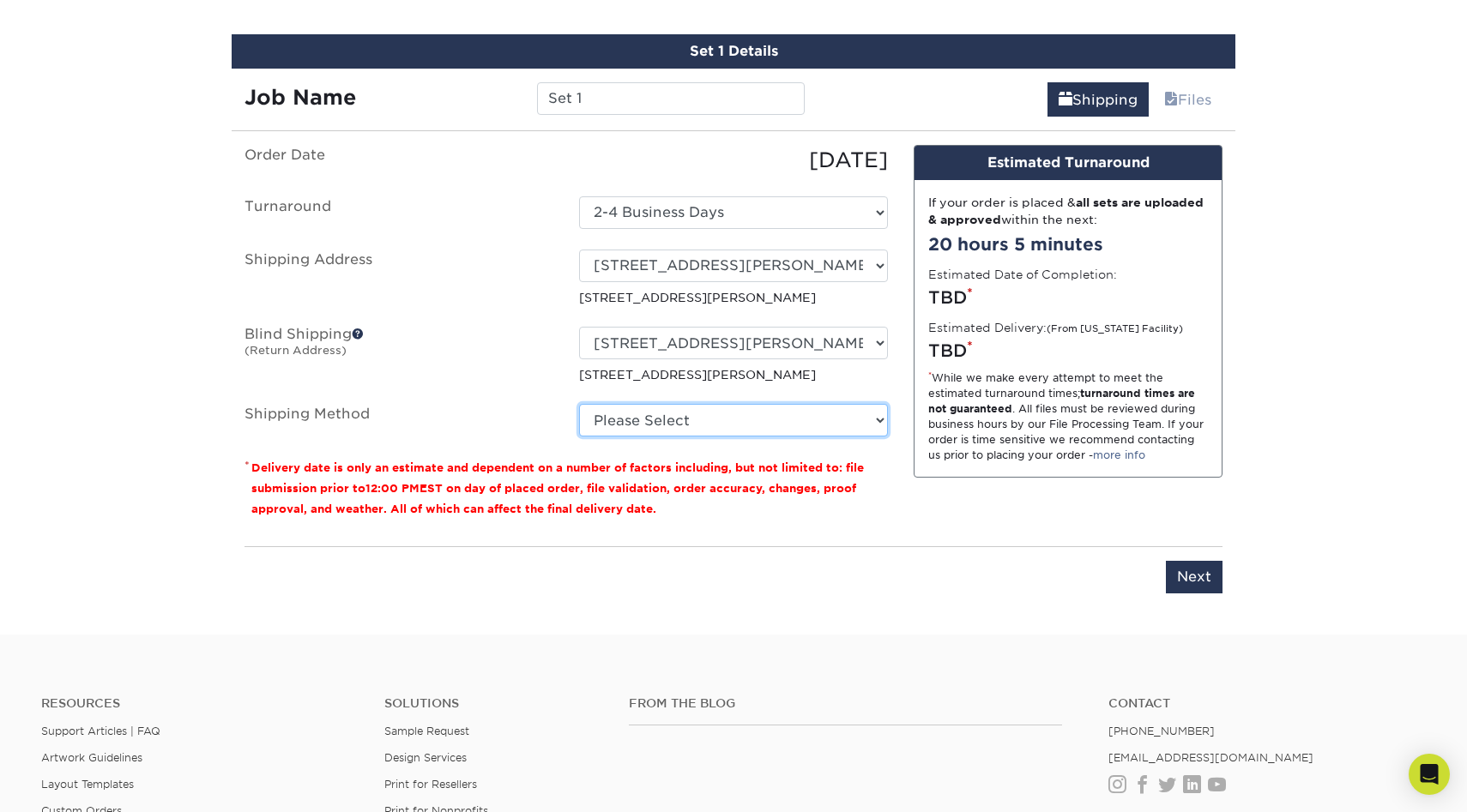
click at [769, 414] on select "Please Select Ground Shipping (+$7.84) 3 Day Shipping Service (+$20.04) 2 Day A…" at bounding box center [733, 420] width 309 height 32
select select "03"
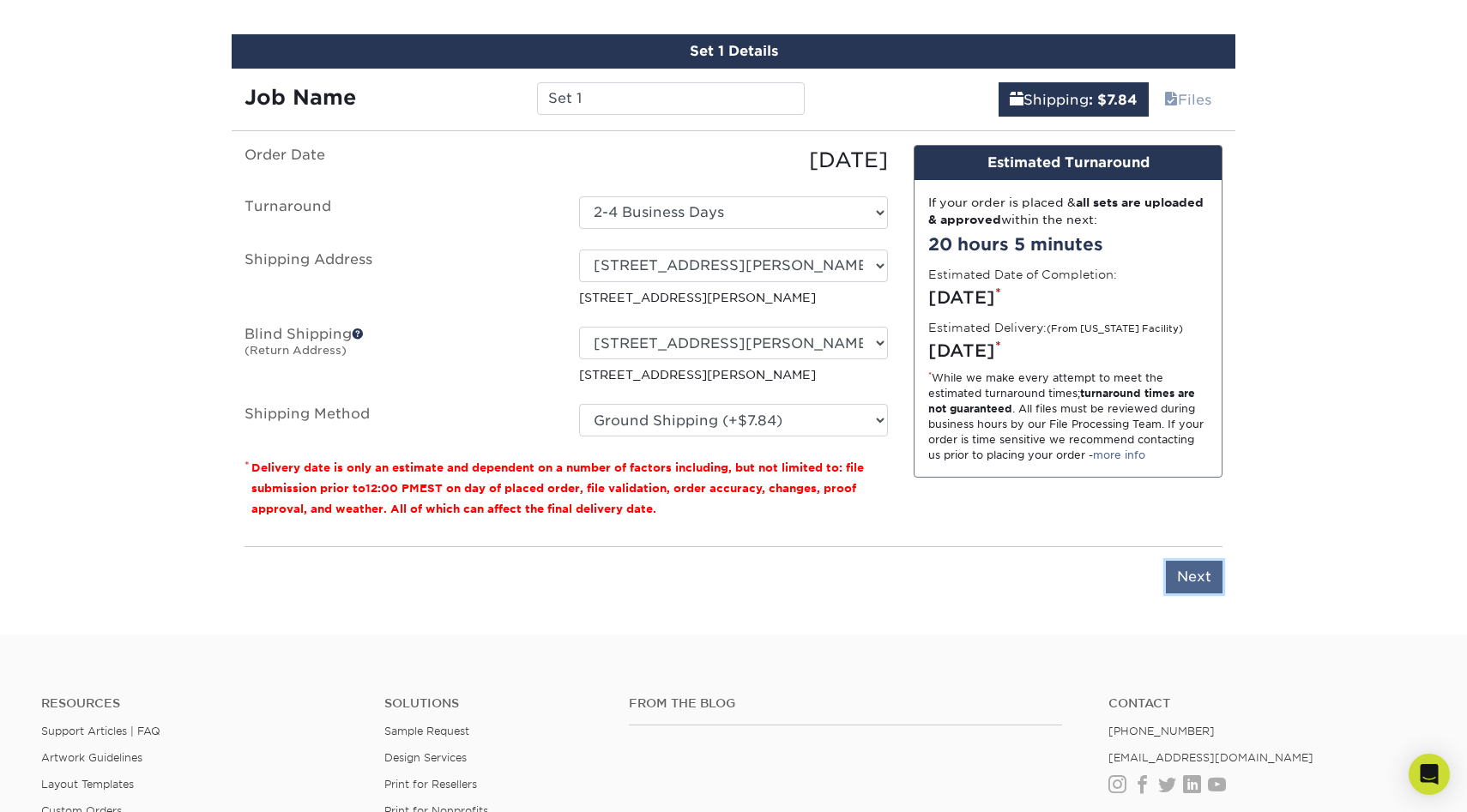
click at [1200, 568] on input "Next" at bounding box center [1193, 577] width 57 height 32
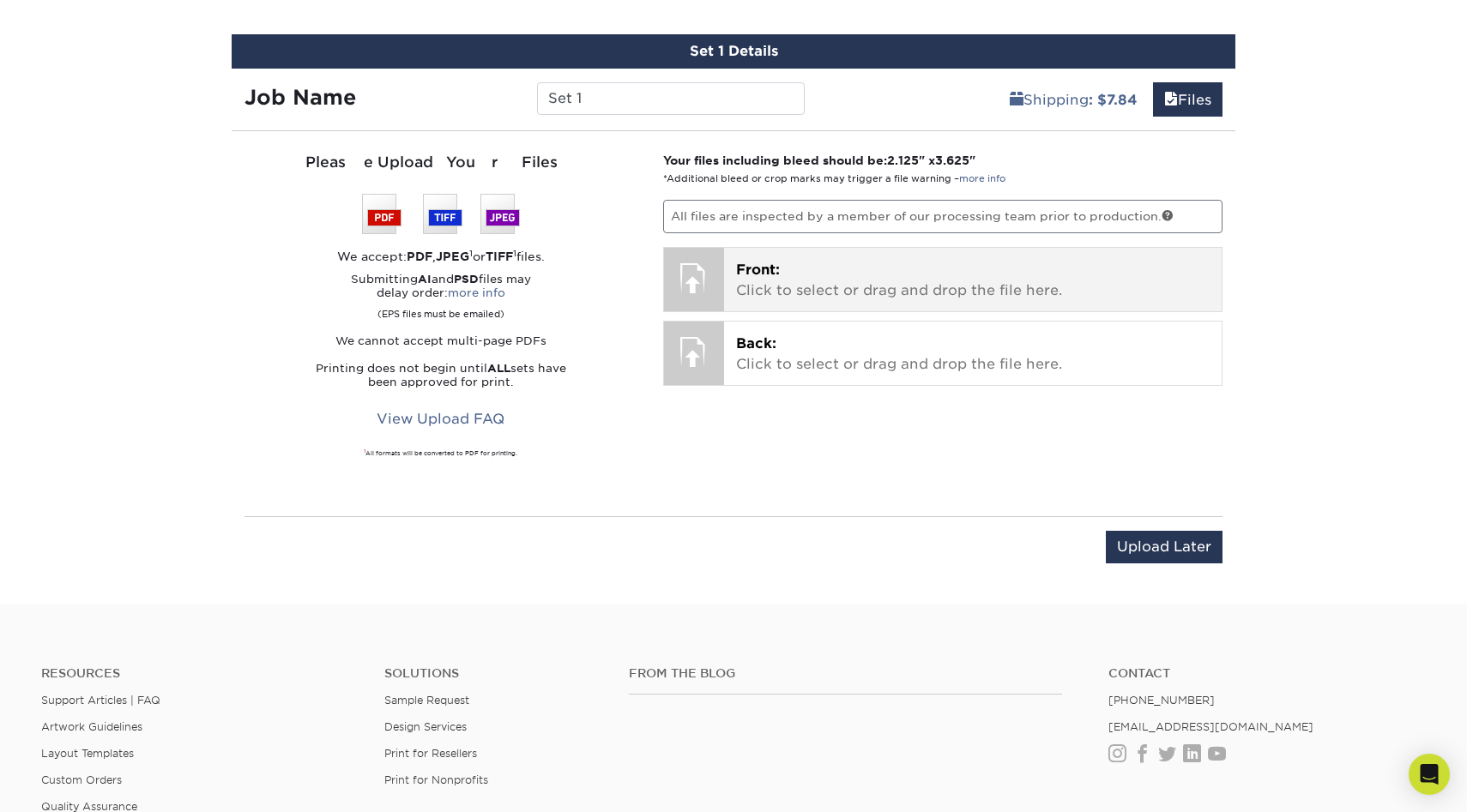
click at [969, 260] on p "Front: Click to select or drag and drop the file here." at bounding box center [972, 281] width 474 height 42
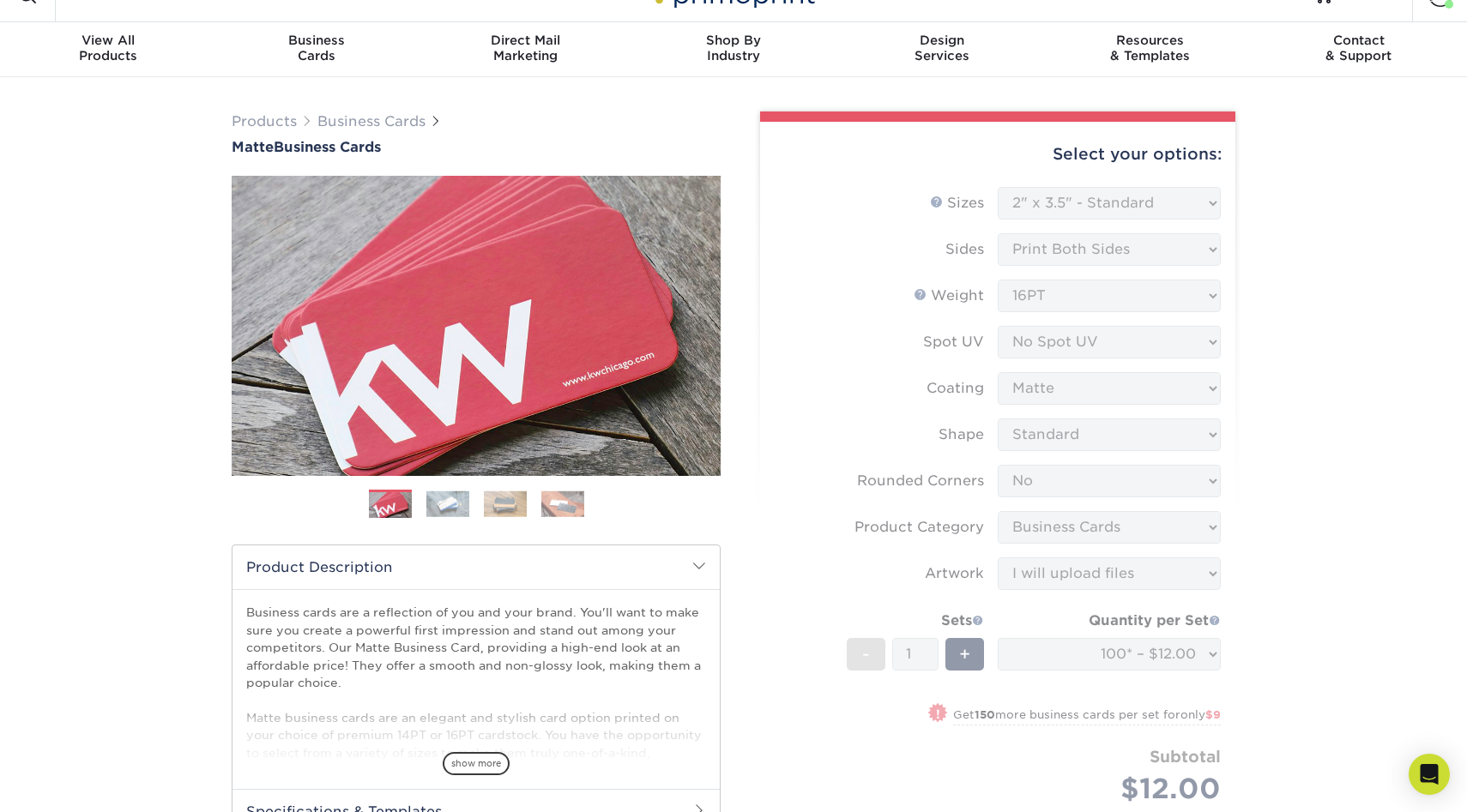
scroll to position [0, 0]
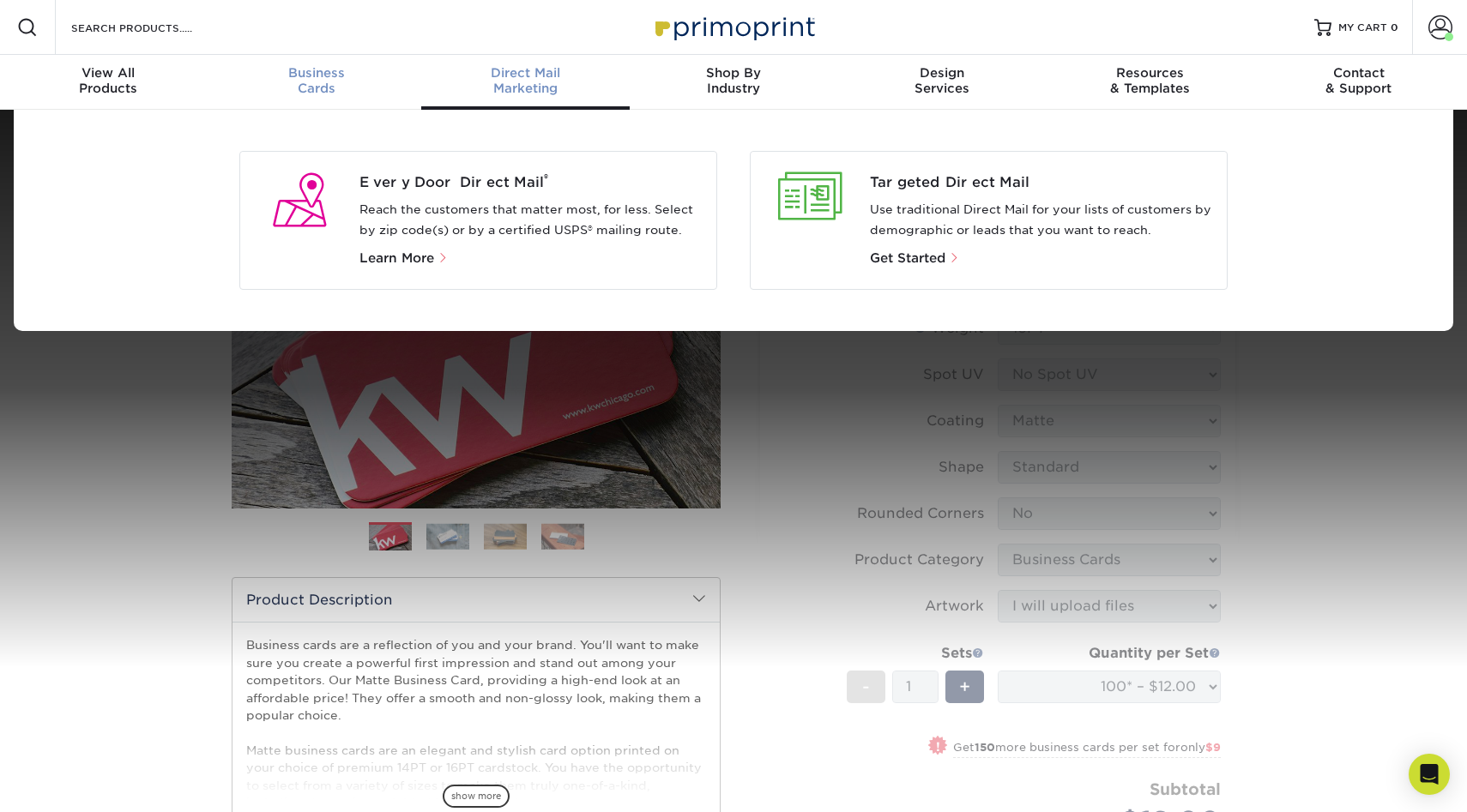
click at [336, 75] on span "Business" at bounding box center [317, 72] width 209 height 15
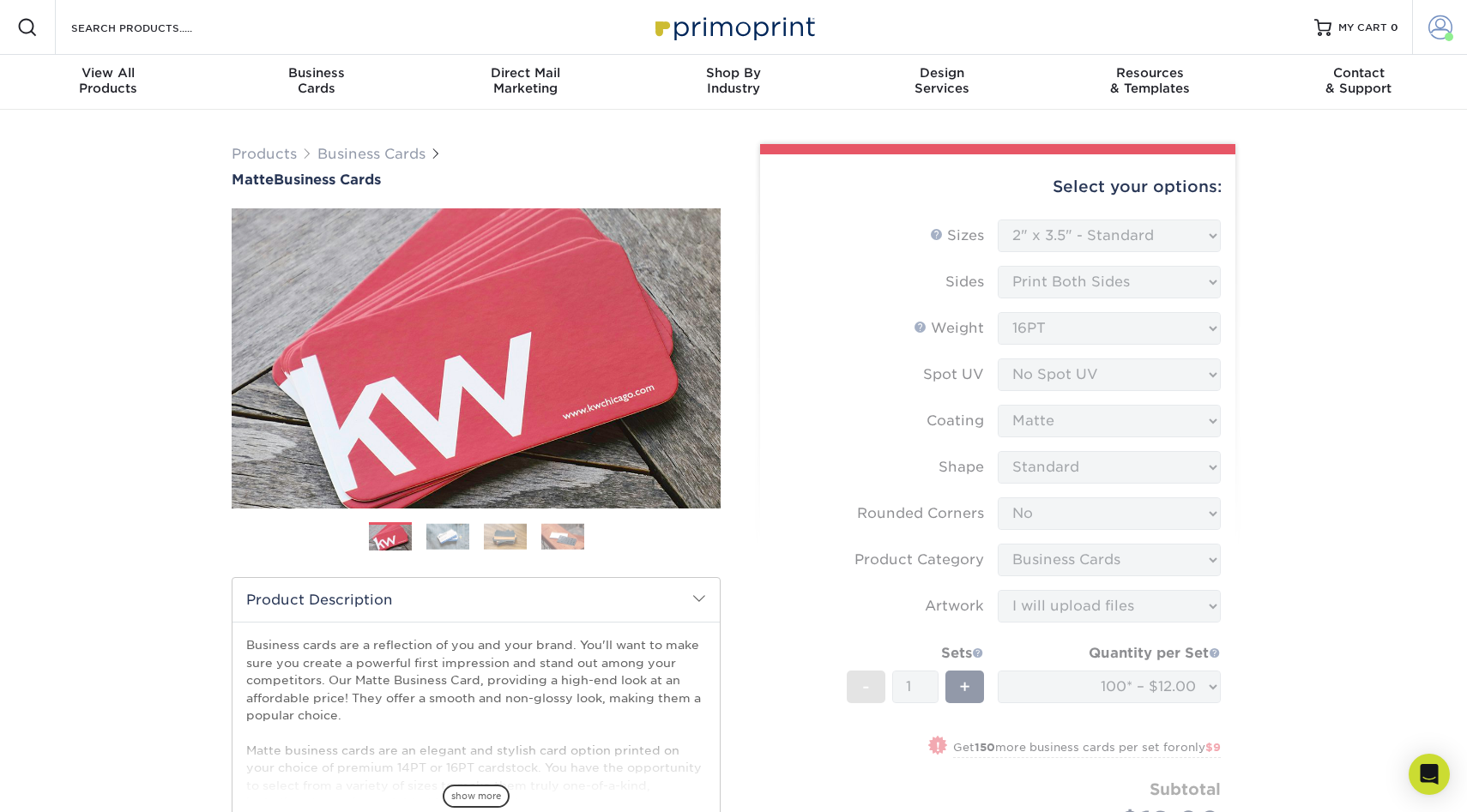
click at [1456, 23] on link "Account" at bounding box center [1439, 27] width 55 height 55
click at [1262, 167] on link "Order History" at bounding box center [1338, 168] width 215 height 23
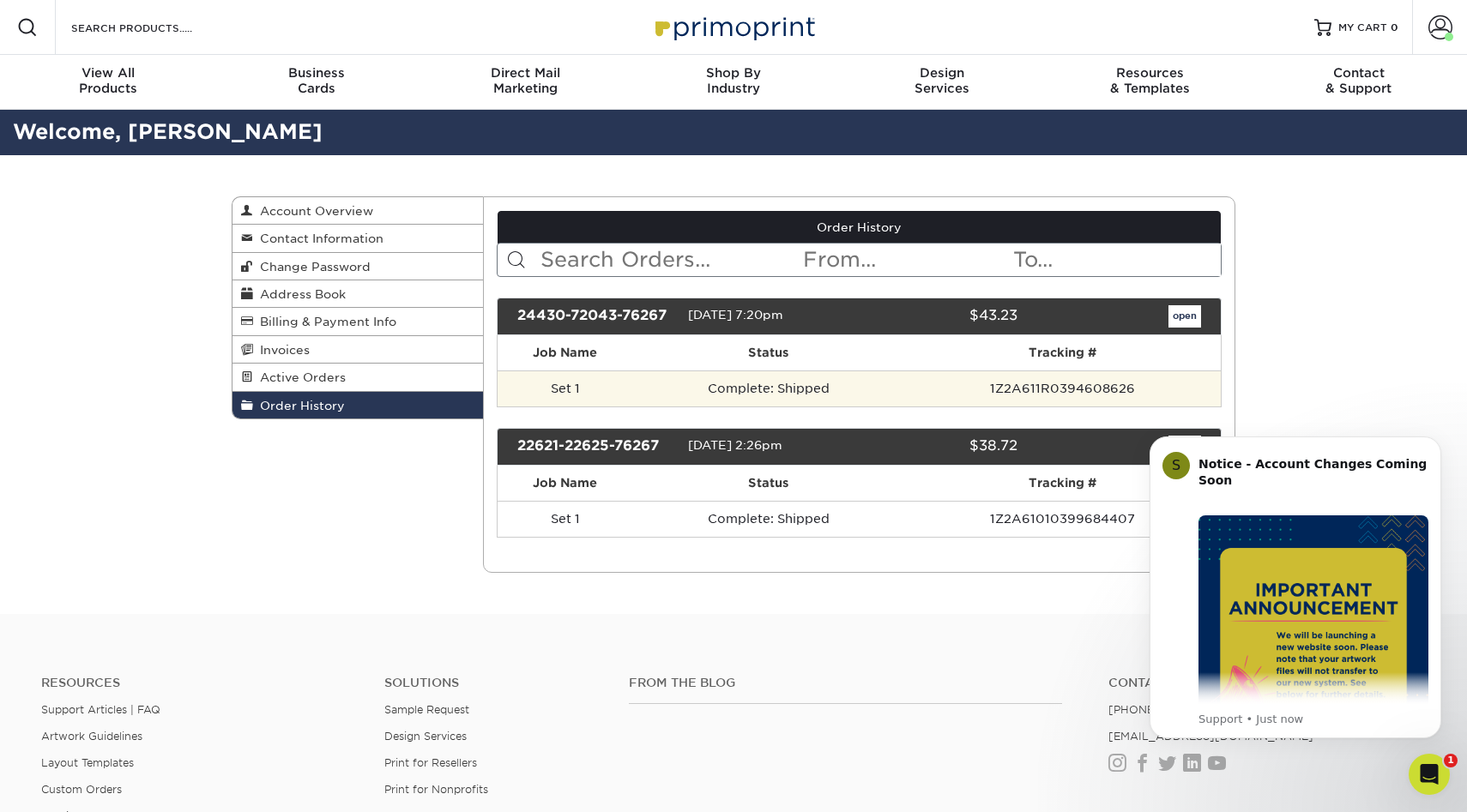
click at [882, 374] on td "Complete: Shipped" at bounding box center [768, 388] width 271 height 36
click at [763, 404] on td "Complete: Shipped" at bounding box center [768, 388] width 271 height 36
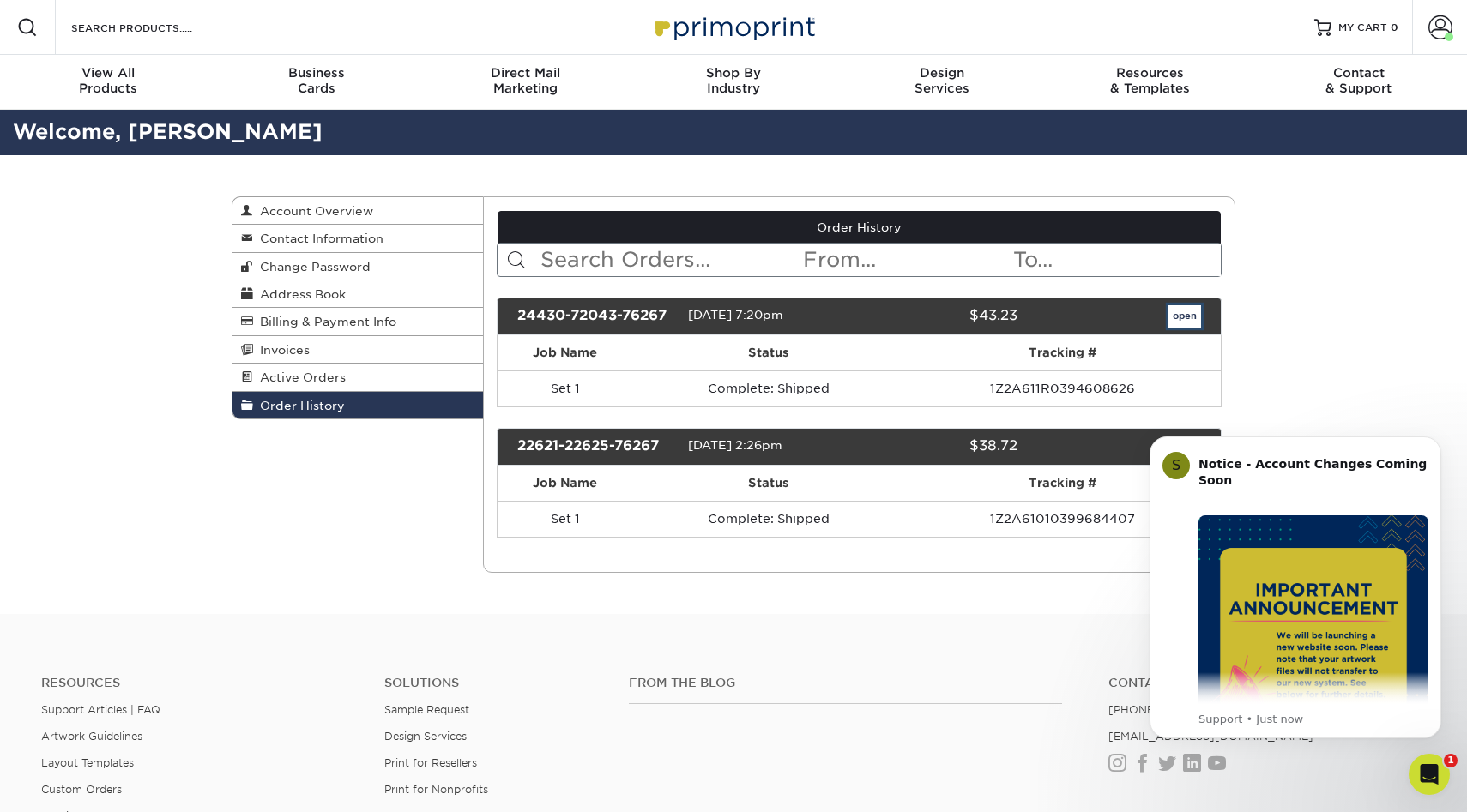
click at [1182, 323] on link "open" at bounding box center [1184, 316] width 32 height 23
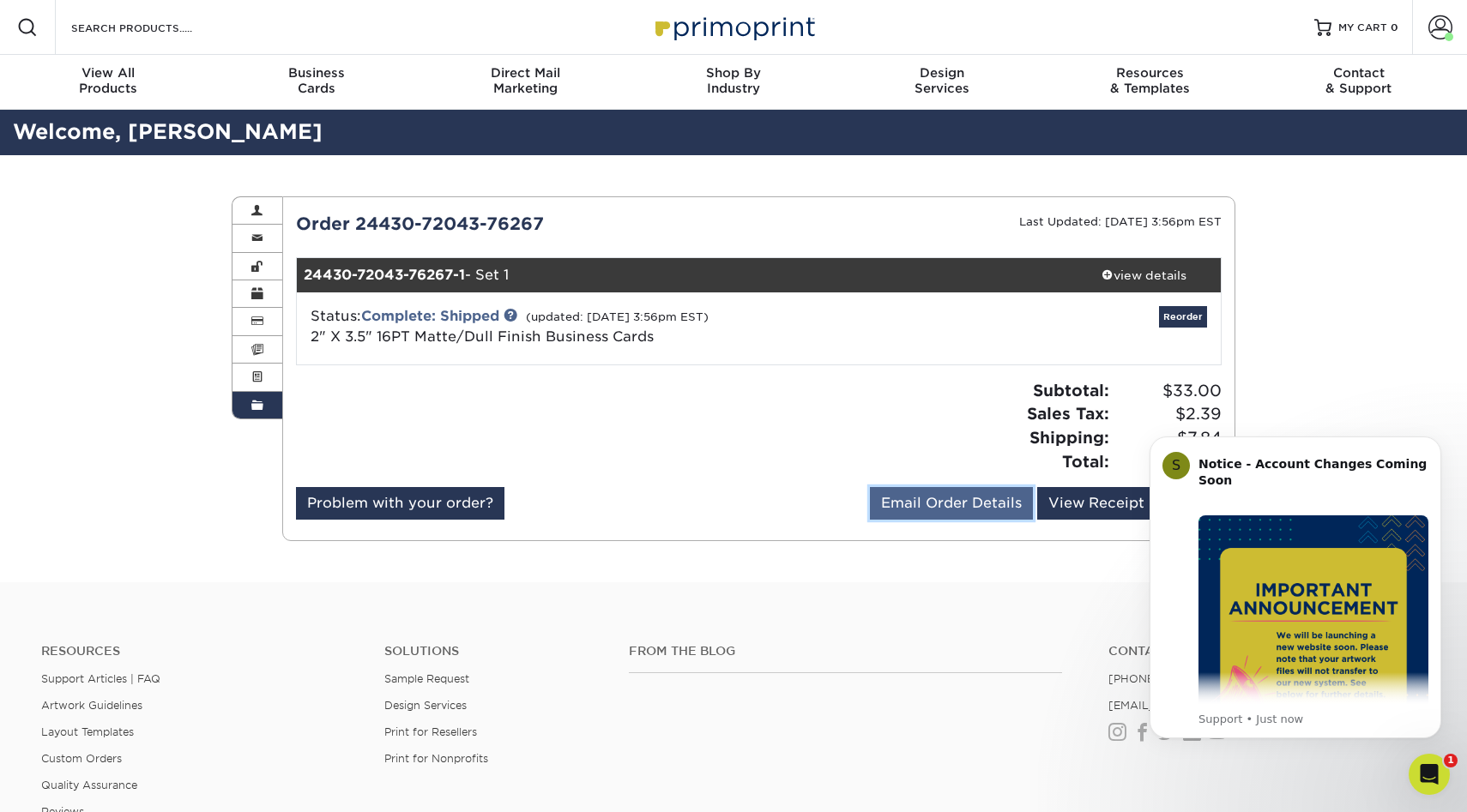
click at [938, 507] on link "Email Order Details" at bounding box center [951, 503] width 163 height 32
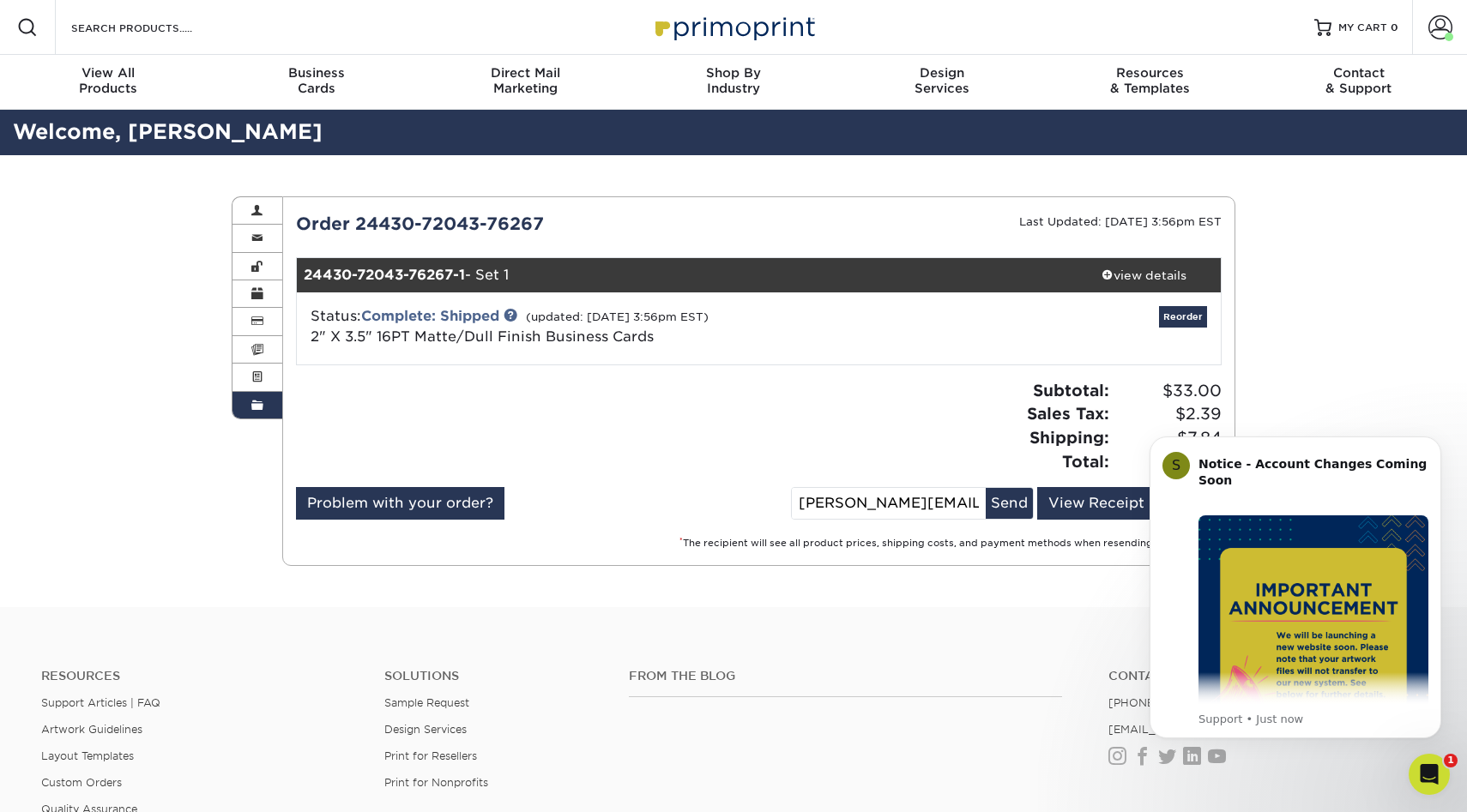
drag, startPoint x: 968, startPoint y: 506, endPoint x: 855, endPoint y: 506, distance: 113.0
click at [855, 506] on input "[PERSON_NAME][EMAIL_ADDRESS][DOMAIN_NAME]" at bounding box center [888, 503] width 194 height 31
type input "[EMAIL_ADDRESS][PERSON_NAME][DOMAIN_NAME]"
click at [1011, 495] on button "Send" at bounding box center [1009, 503] width 47 height 31
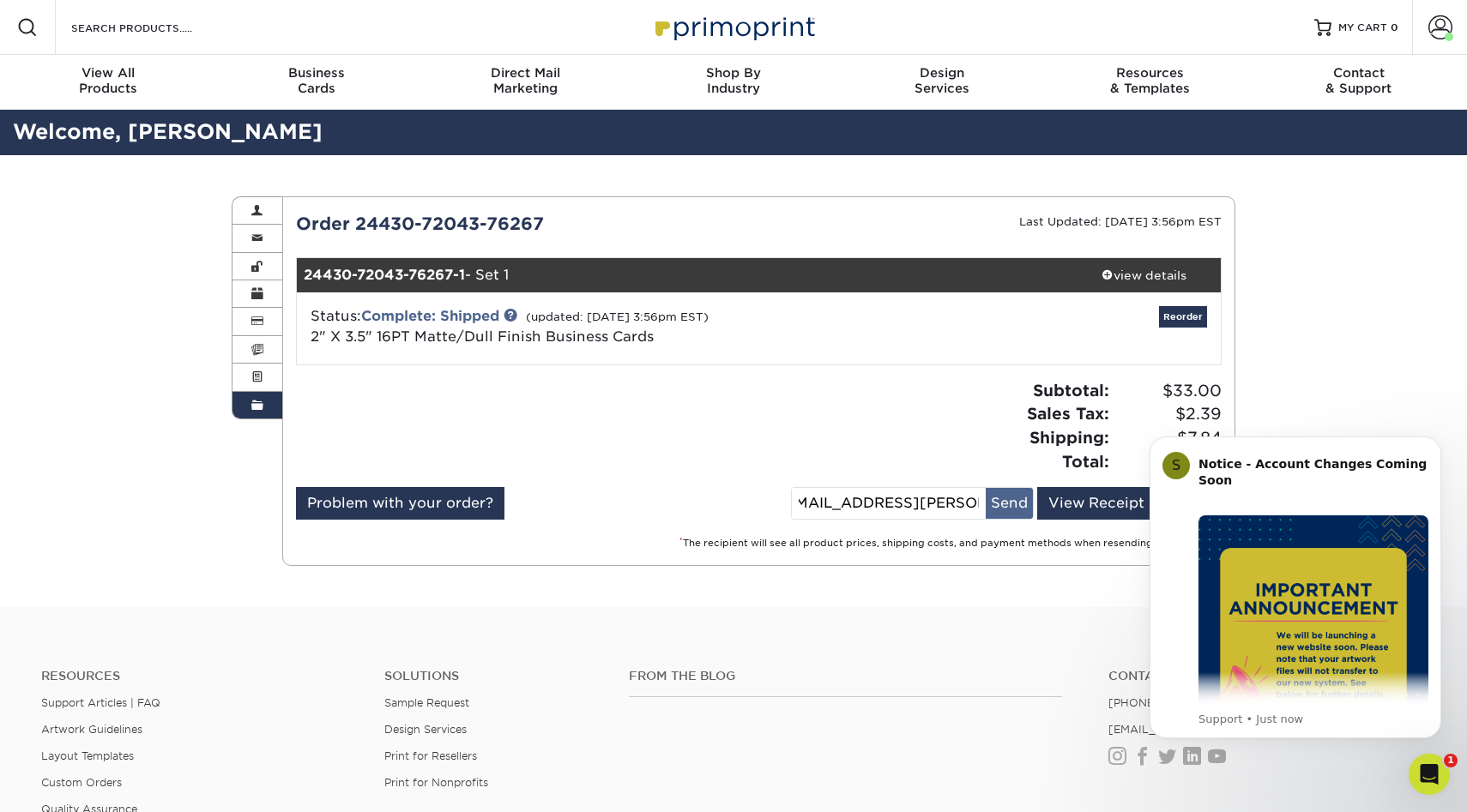
scroll to position [0, 0]
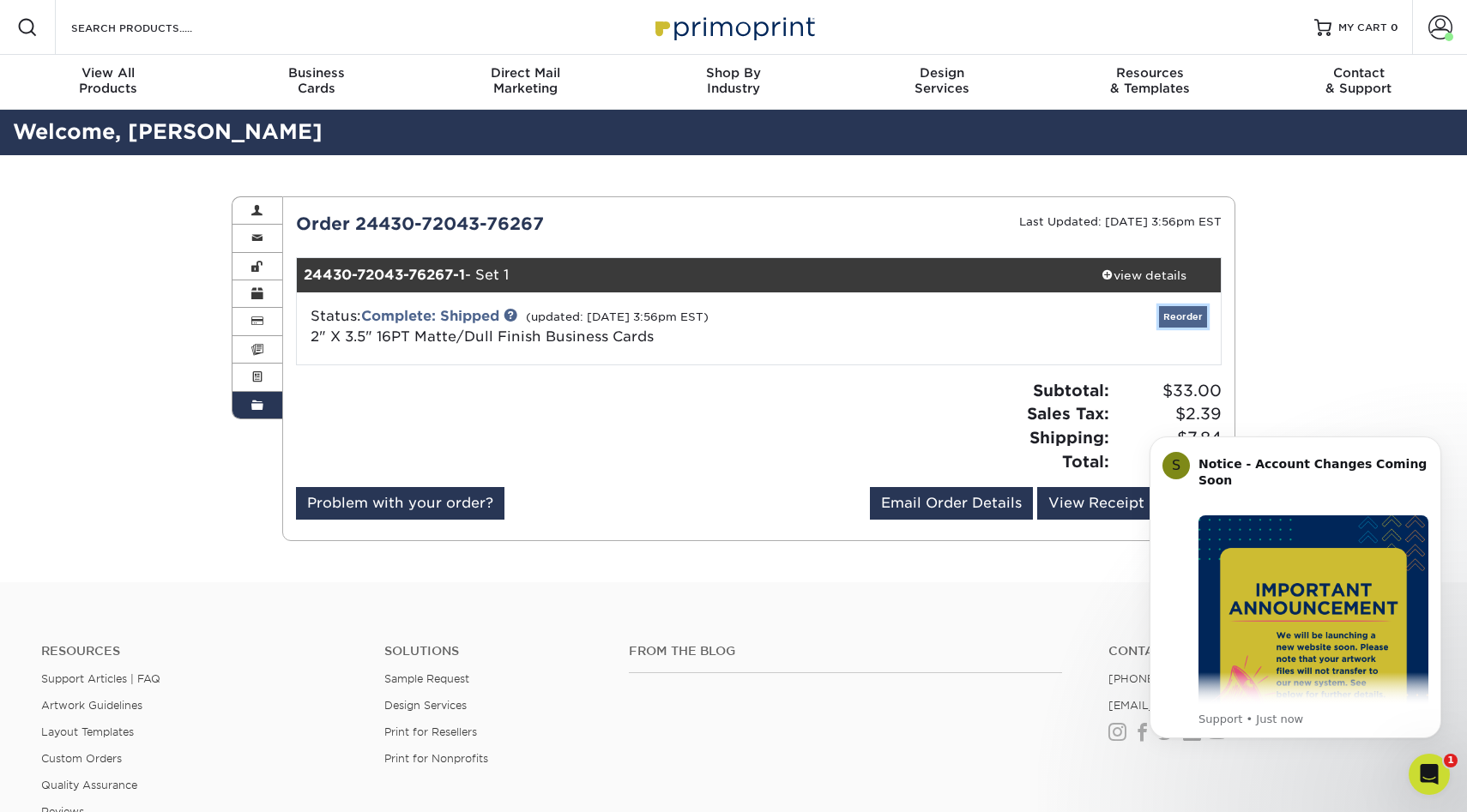
click at [1193, 323] on link "Reorder" at bounding box center [1183, 317] width 48 height 22
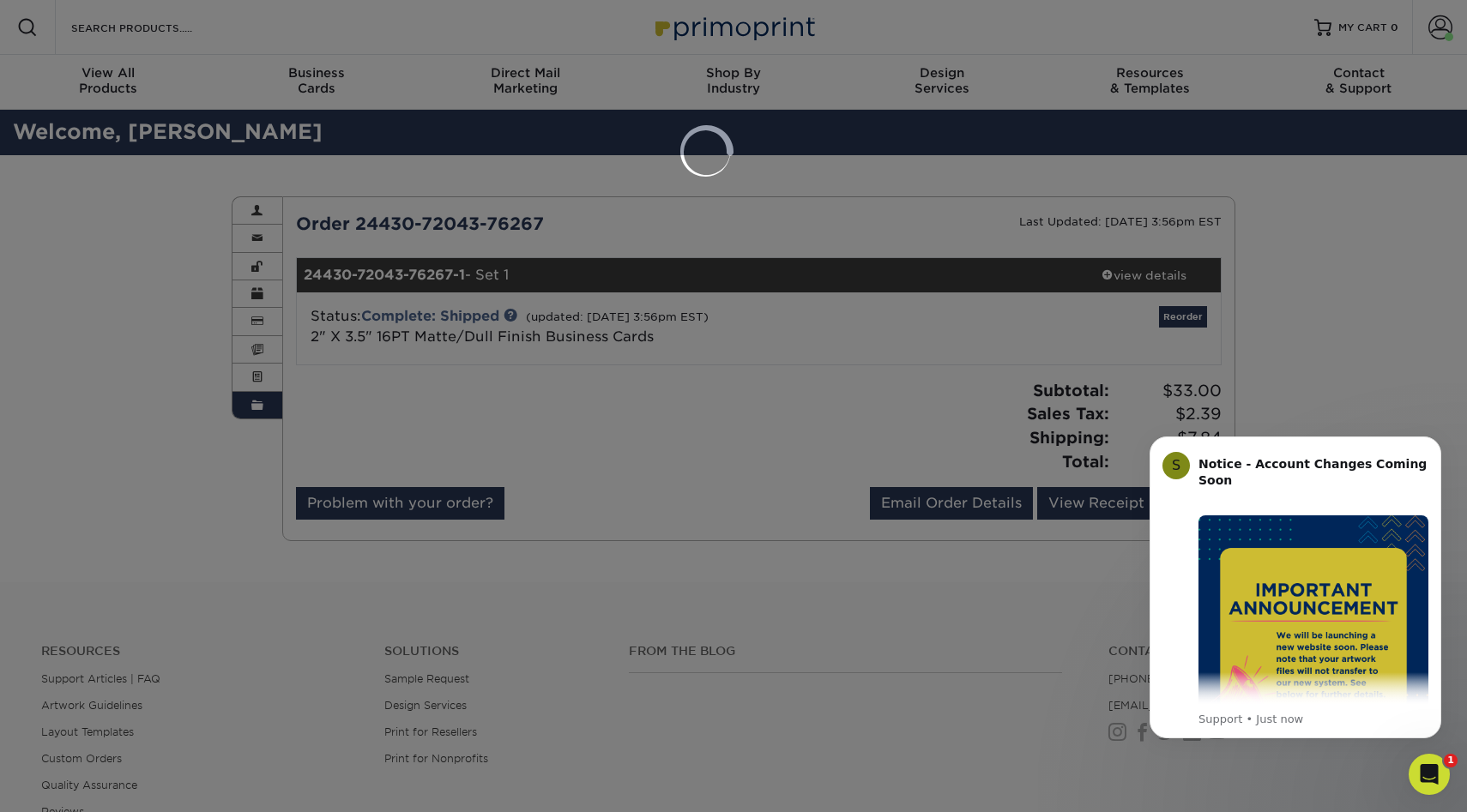
click at [1397, 312] on div at bounding box center [733, 406] width 1467 height 812
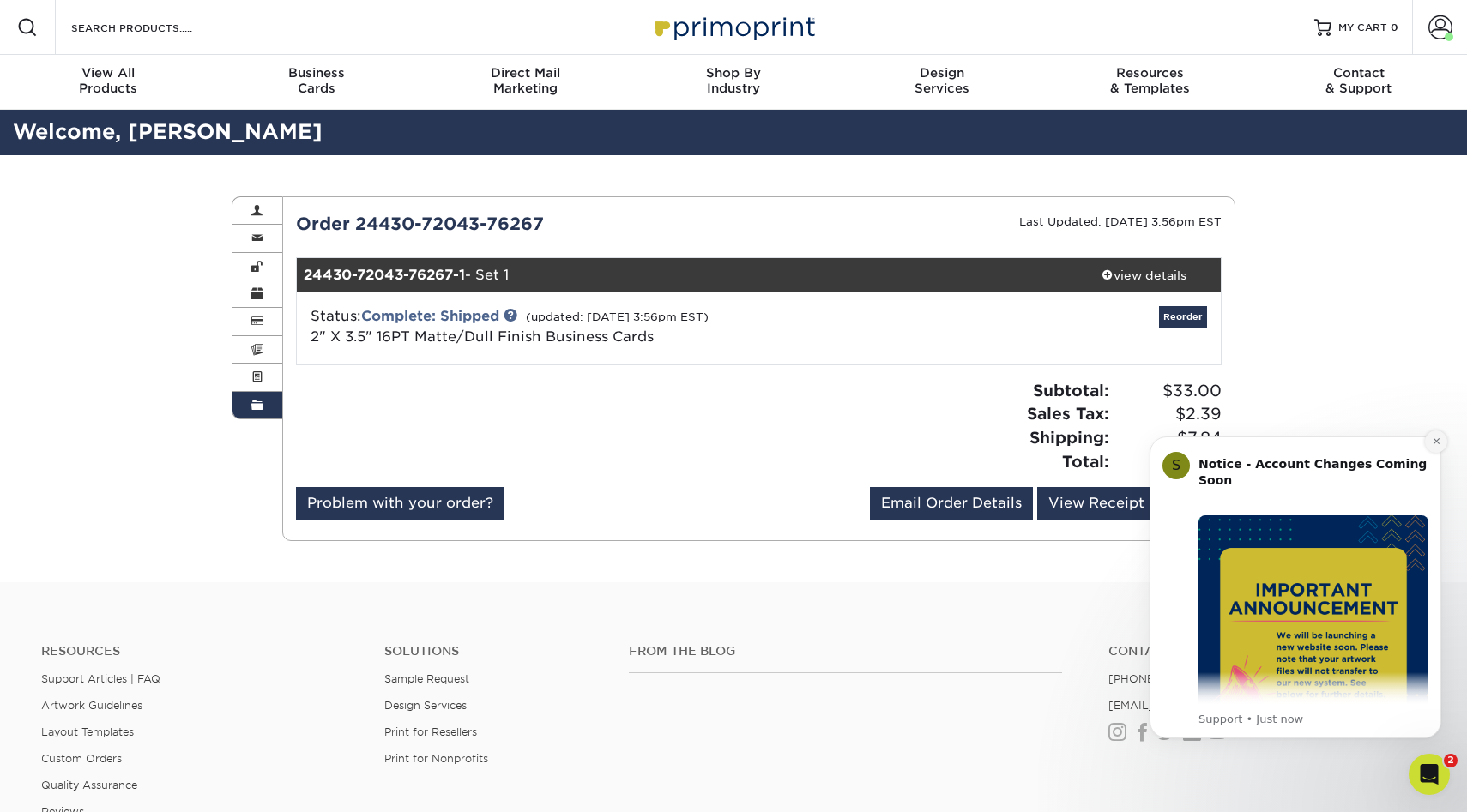
click at [1433, 448] on button "Dismiss notification" at bounding box center [1435, 441] width 23 height 23
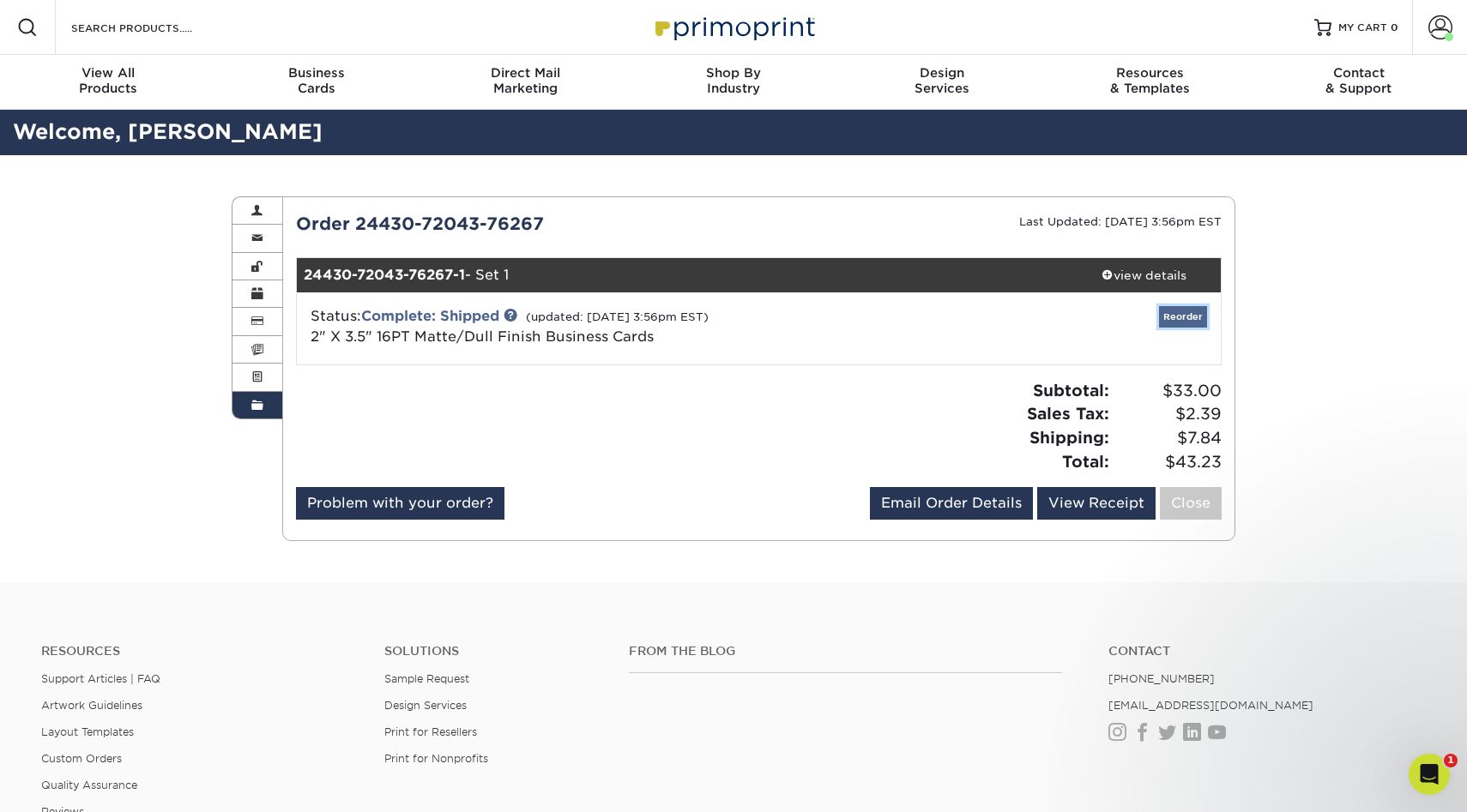
click at [1198, 316] on link "Reorder" at bounding box center [1183, 317] width 48 height 22
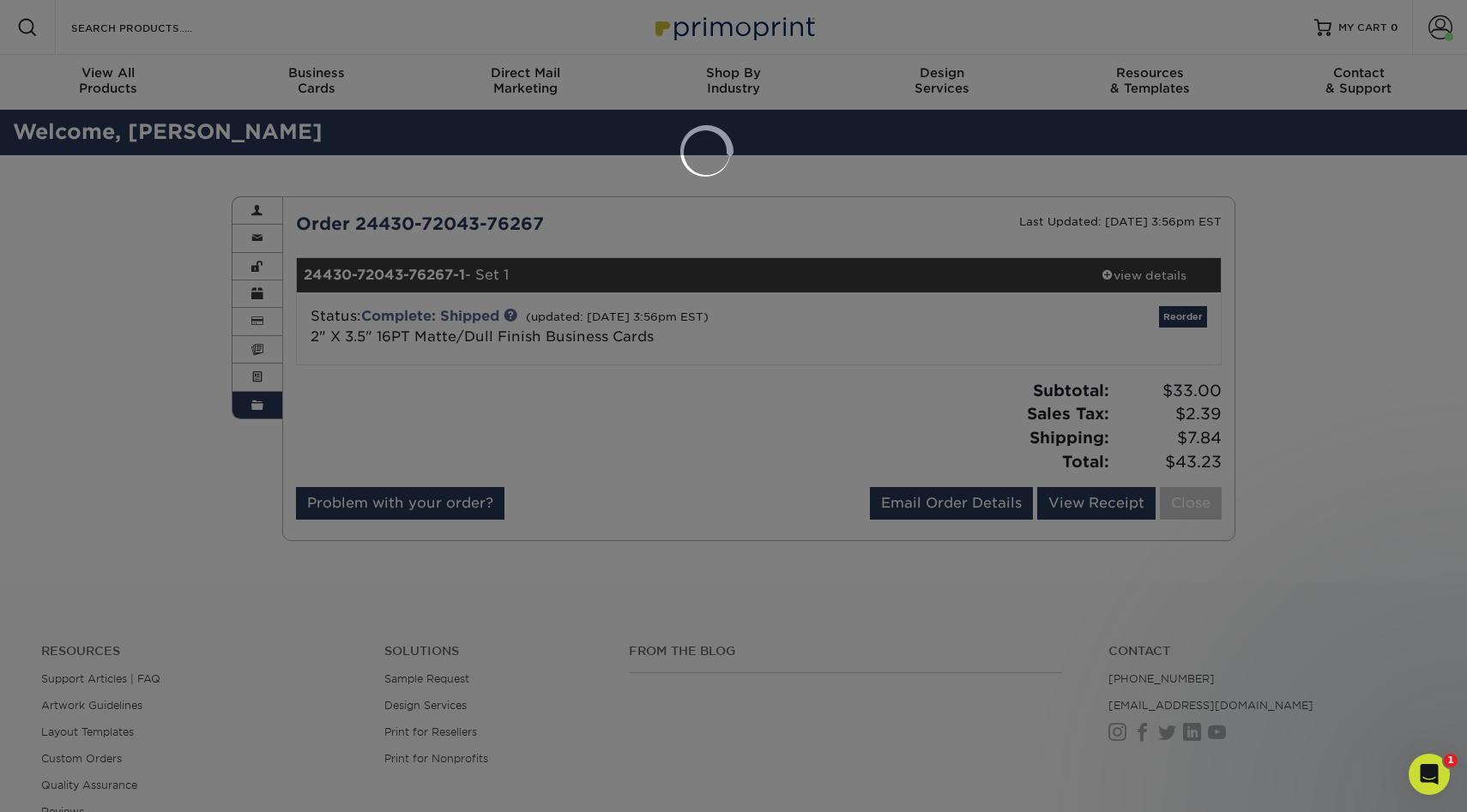
click at [1119, 247] on div at bounding box center [733, 406] width 1467 height 812
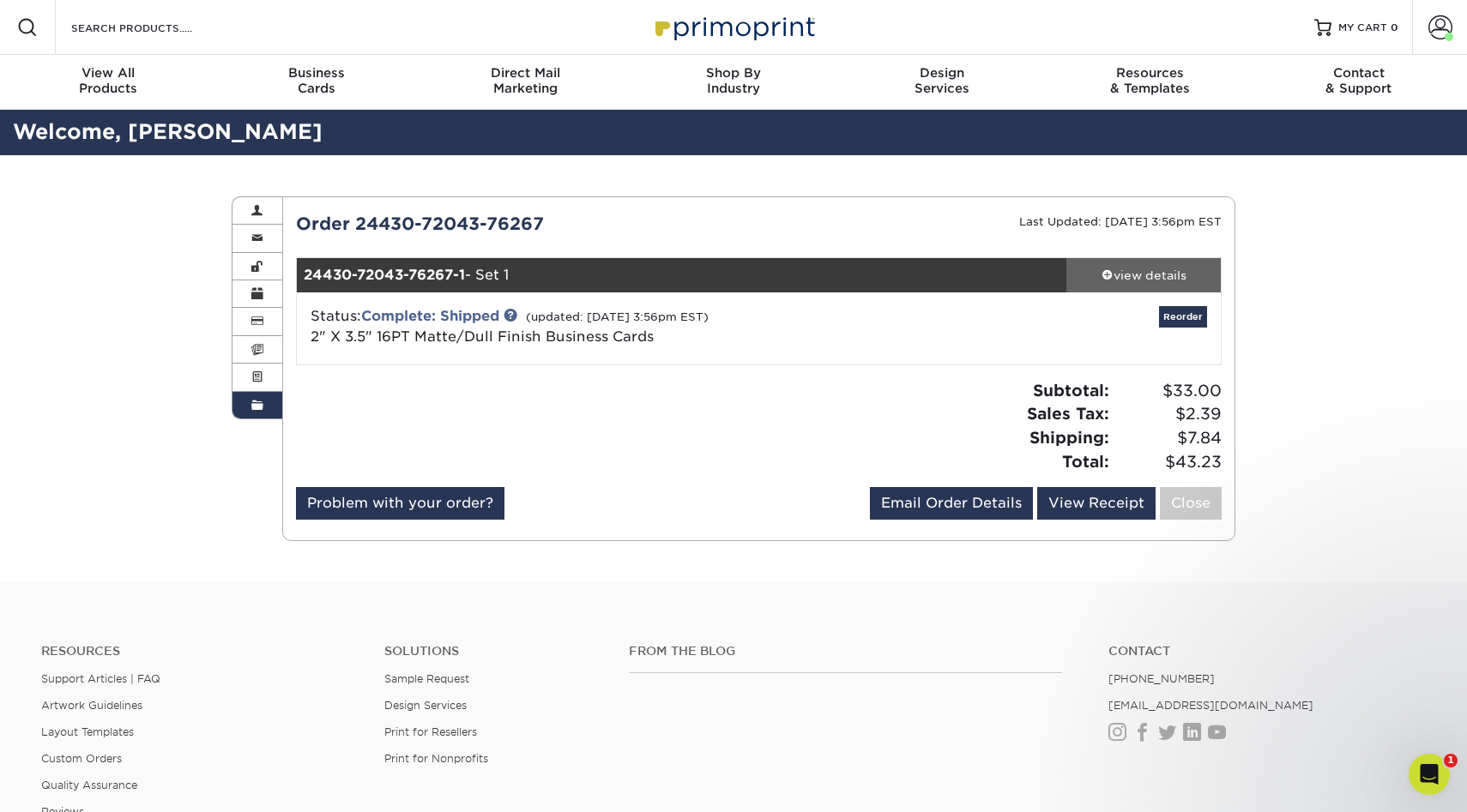
click at [1123, 274] on div "view details" at bounding box center [1143, 274] width 154 height 17
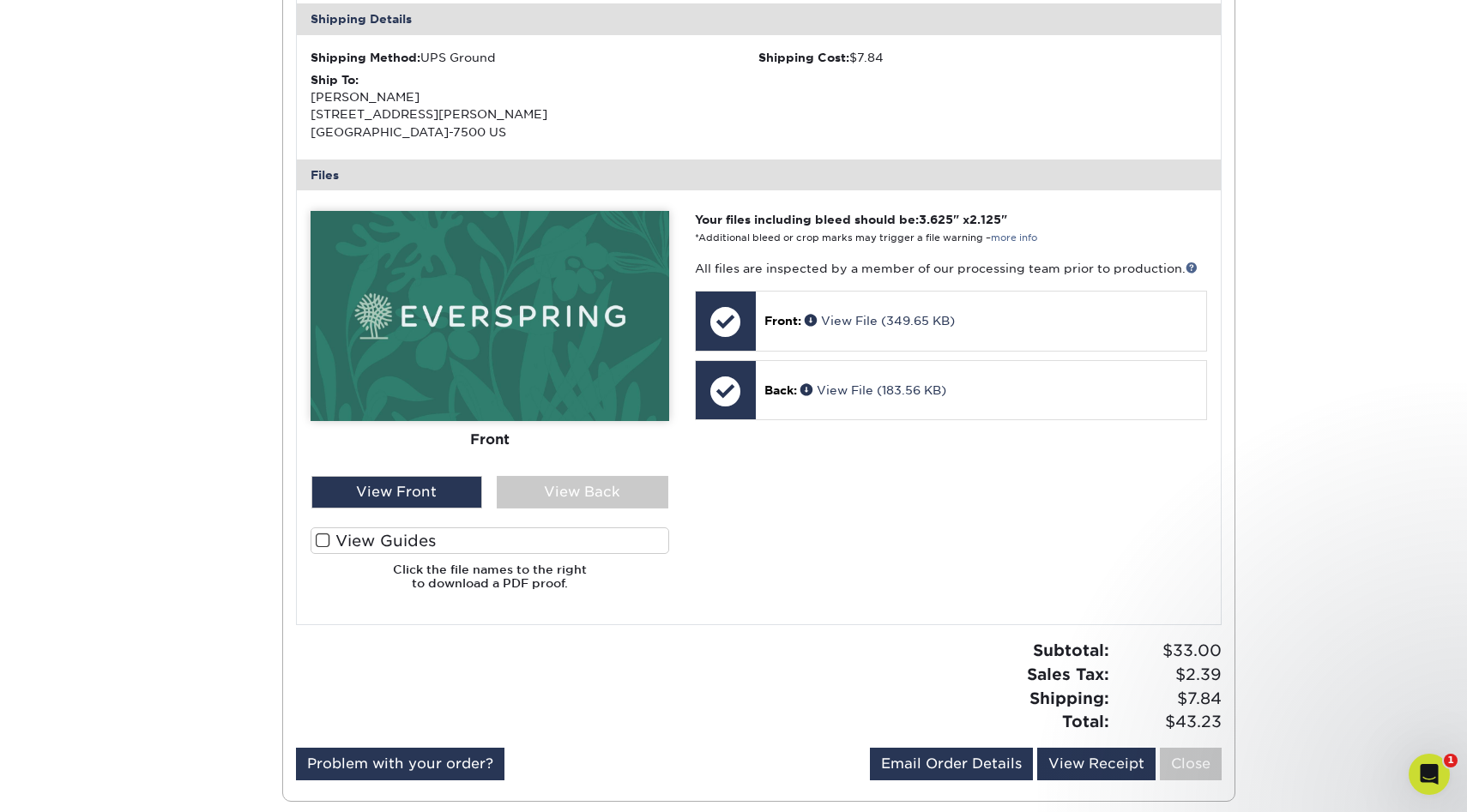
scroll to position [607, 0]
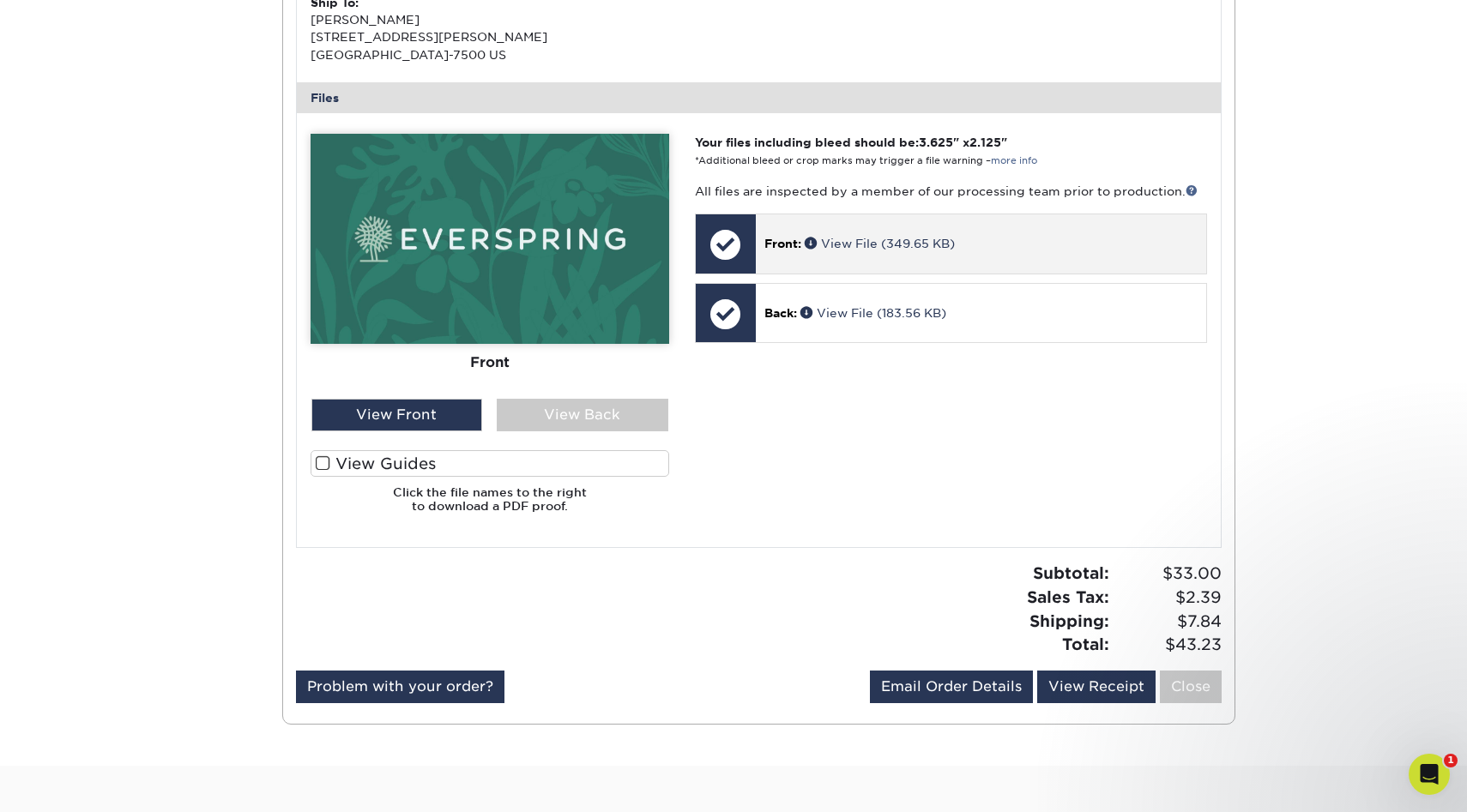
click at [781, 260] on div "Front: View File (349.65 KB)" at bounding box center [980, 244] width 450 height 59
click at [877, 247] on link "View File (349.65 KB)" at bounding box center [879, 243] width 150 height 14
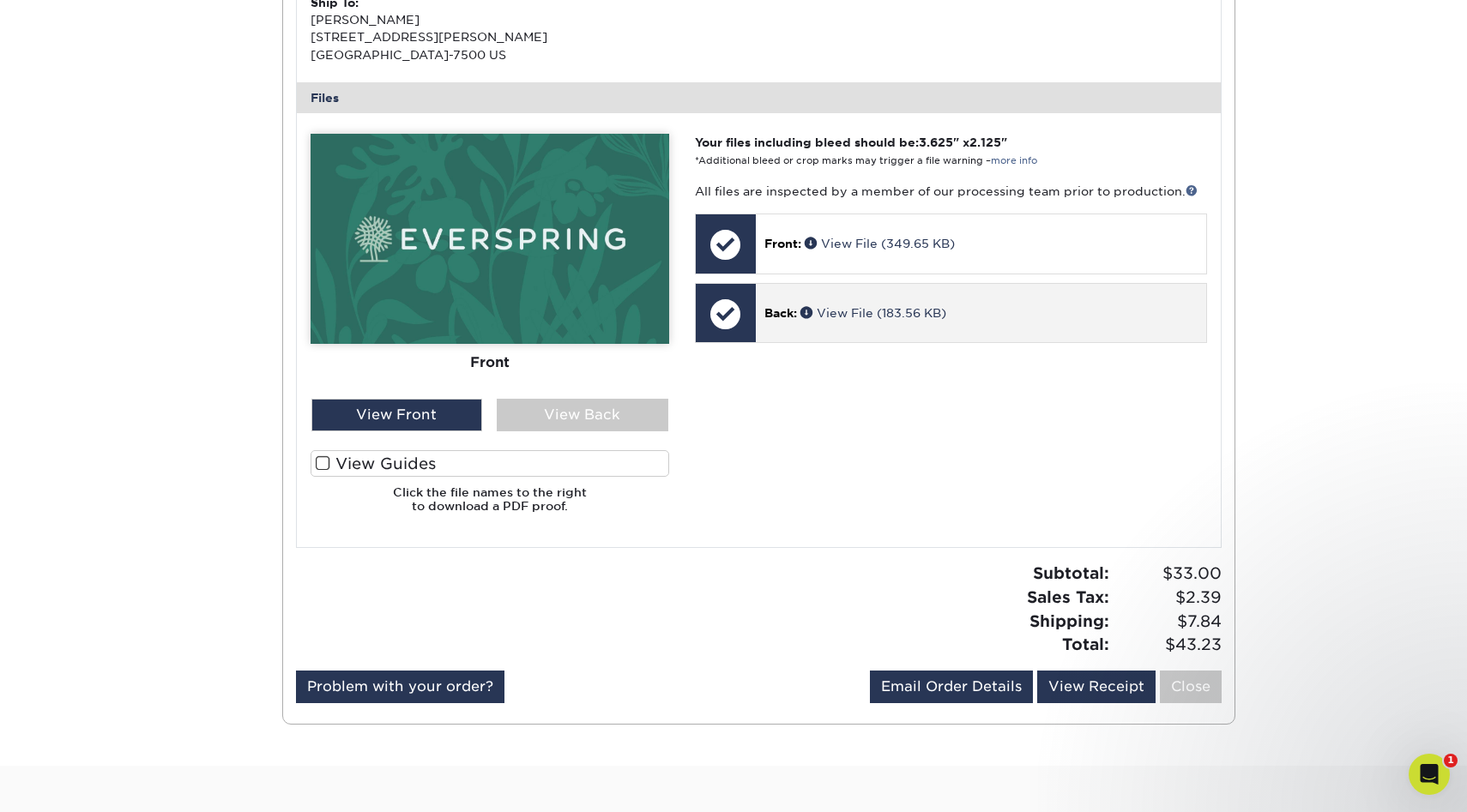
click at [860, 323] on div "Back: View File (183.56 KB)" at bounding box center [980, 312] width 450 height 59
click at [861, 318] on link "View File (183.56 KB)" at bounding box center [873, 312] width 146 height 14
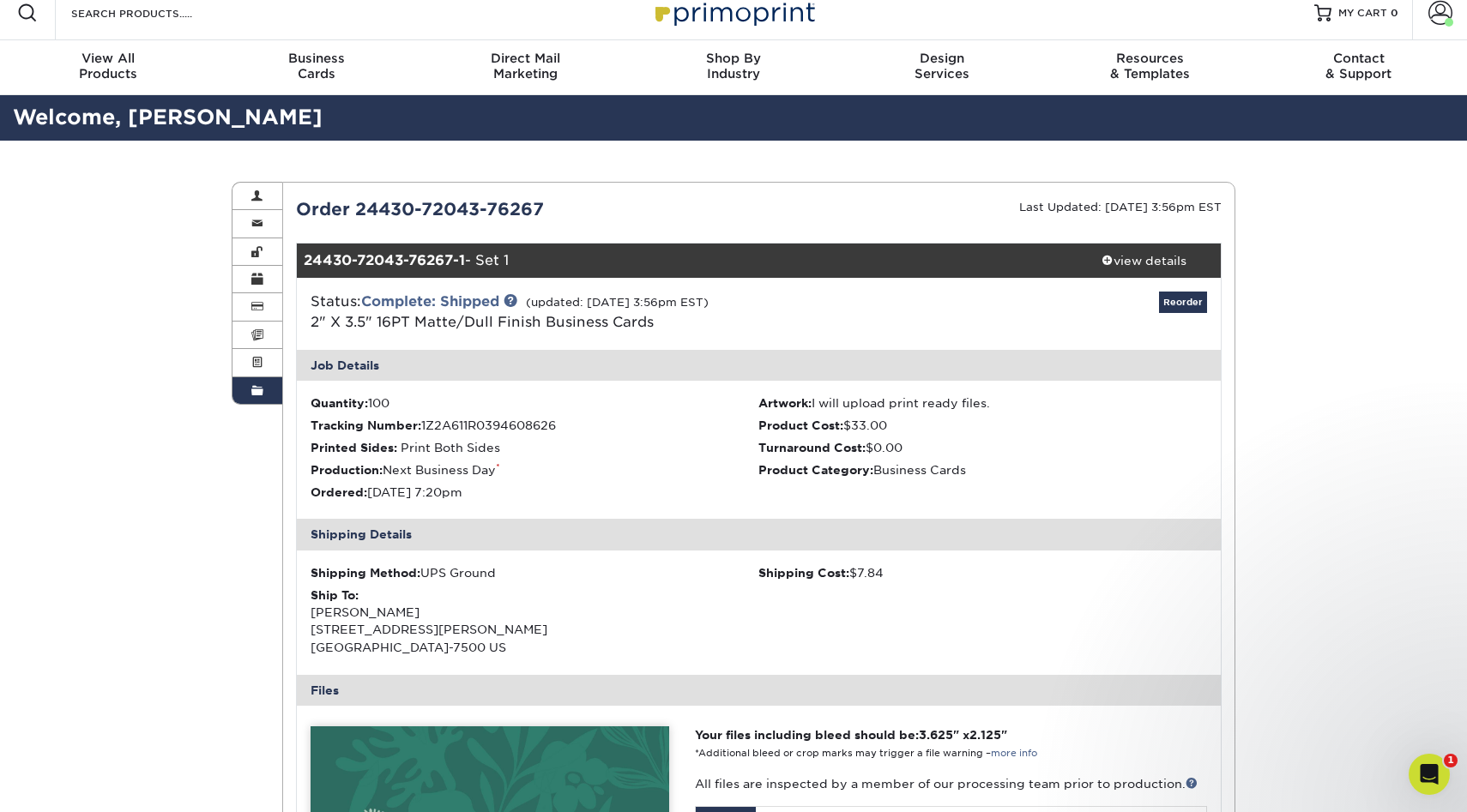
scroll to position [6, 0]
